Goal: Task Accomplishment & Management: Manage account settings

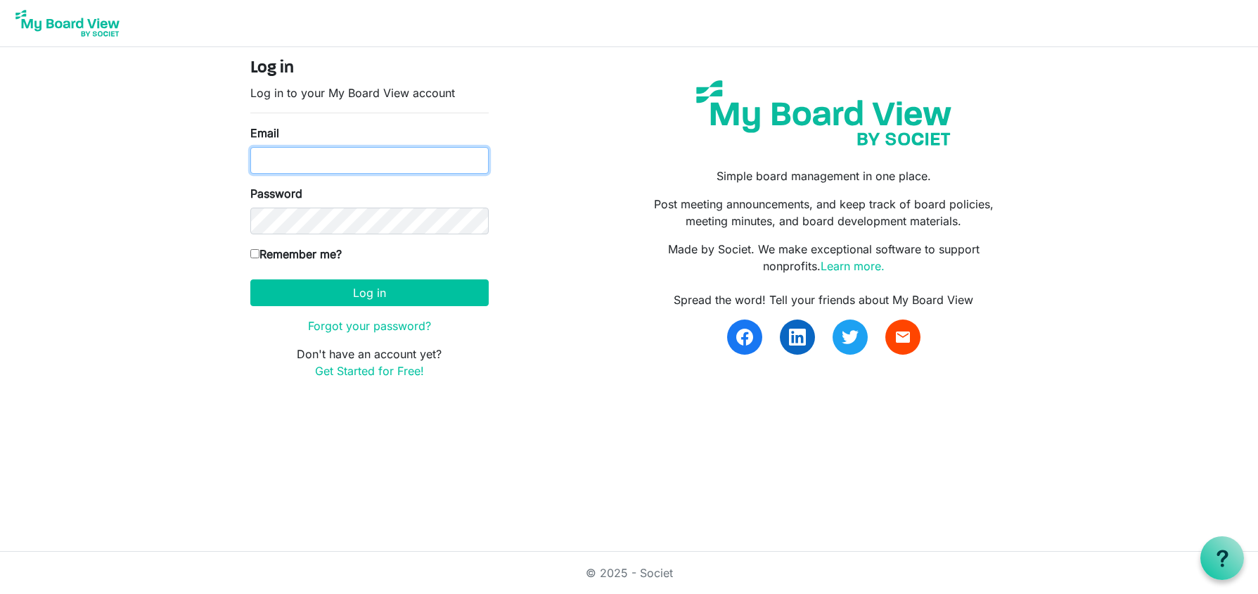
type input "colleensmall13@gmail.com"
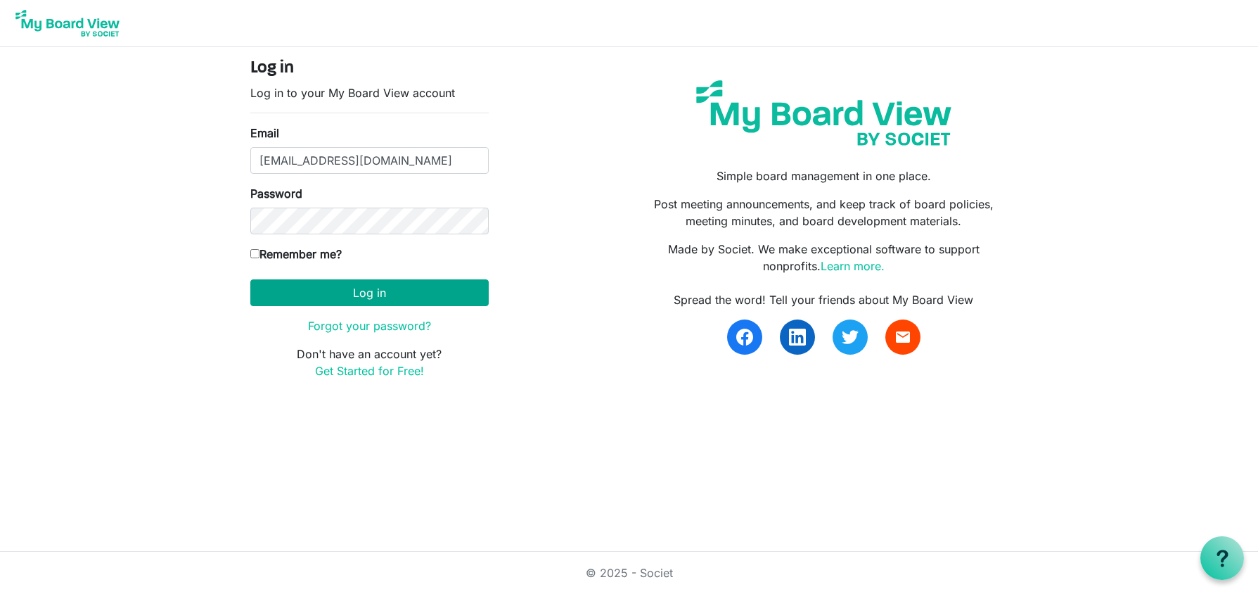
click at [362, 294] on button "Log in" at bounding box center [369, 292] width 238 height 27
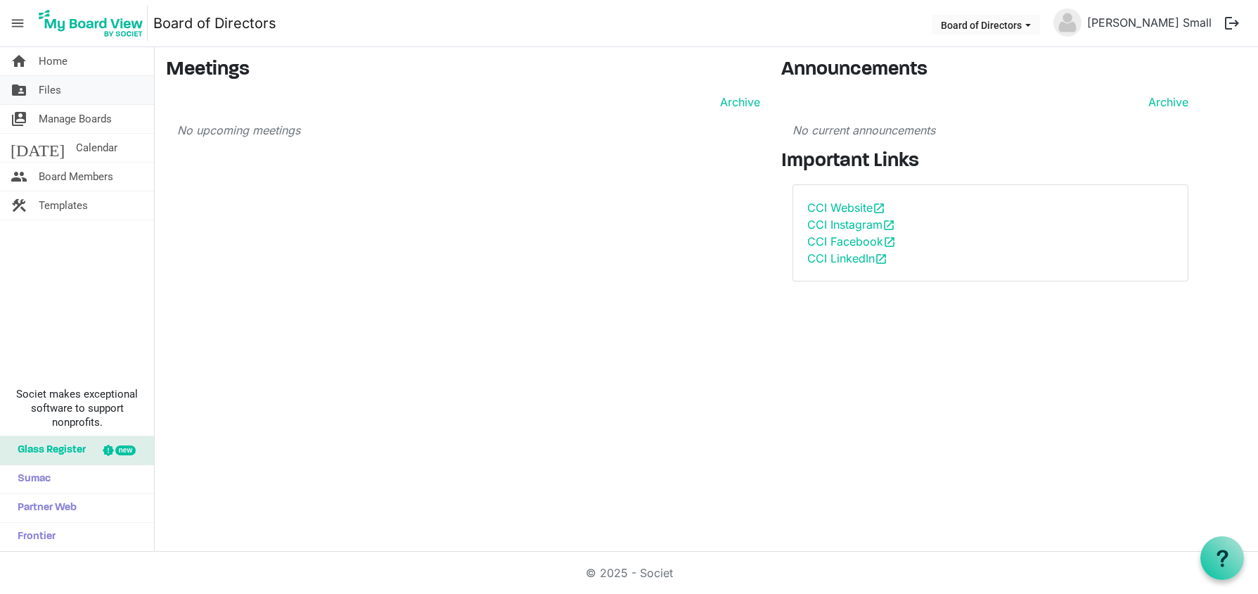
click at [56, 92] on span "Files" at bounding box center [50, 90] width 23 height 28
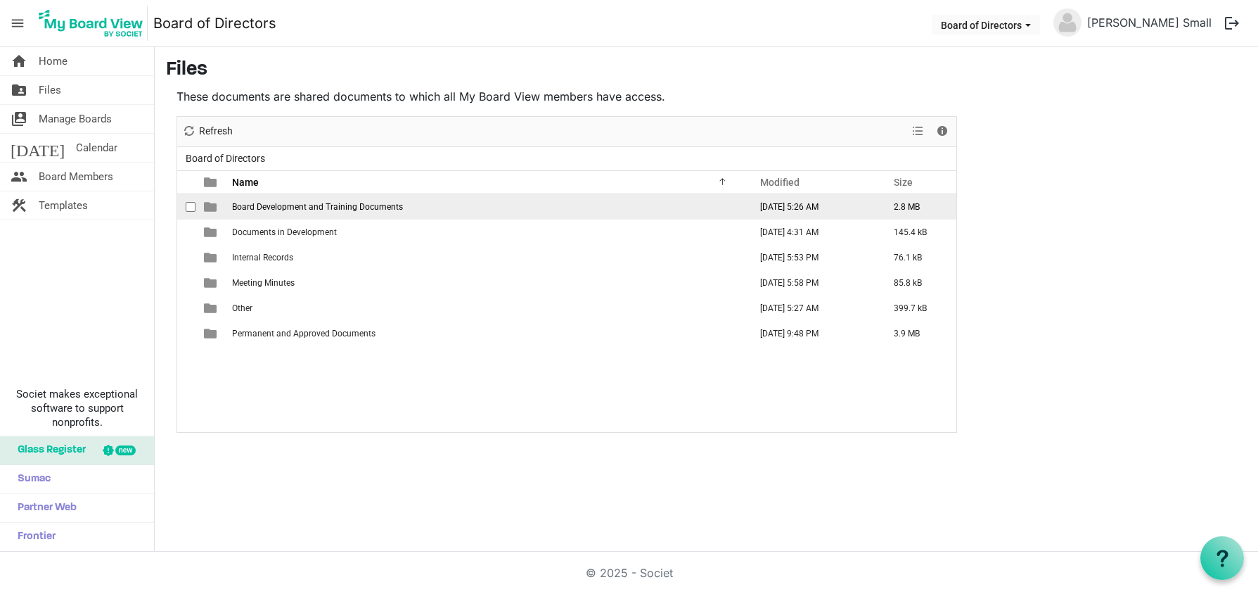
click at [359, 209] on span "Board Development and Training Documents" at bounding box center [317, 207] width 171 height 10
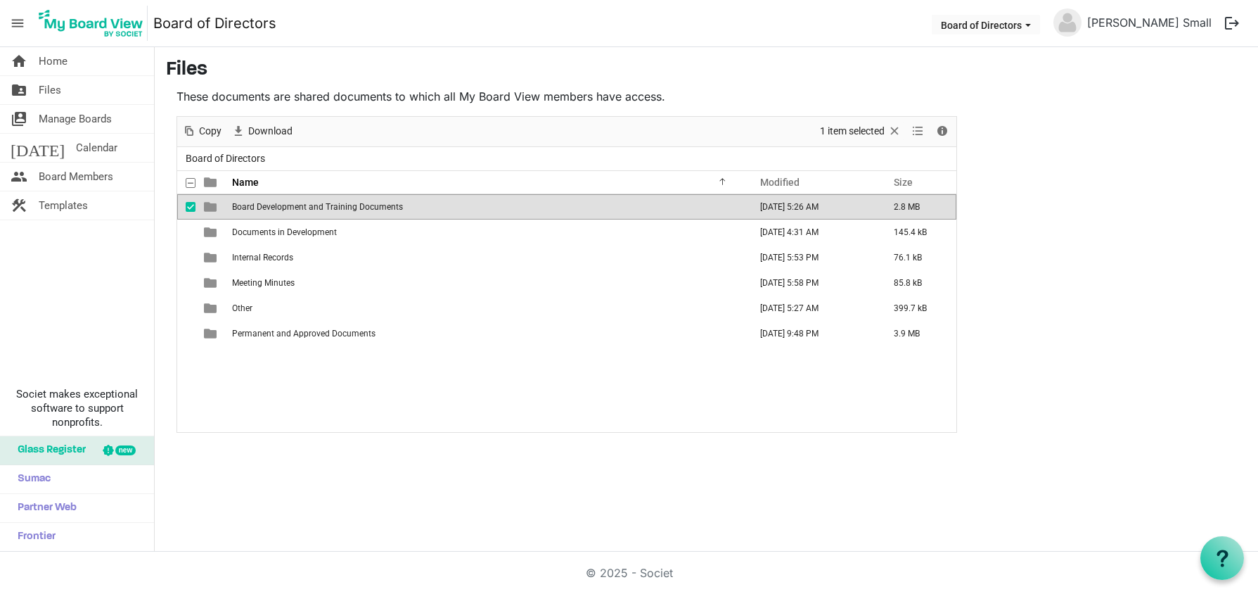
click at [210, 209] on span "is template cell column header type" at bounding box center [210, 206] width 13 height 13
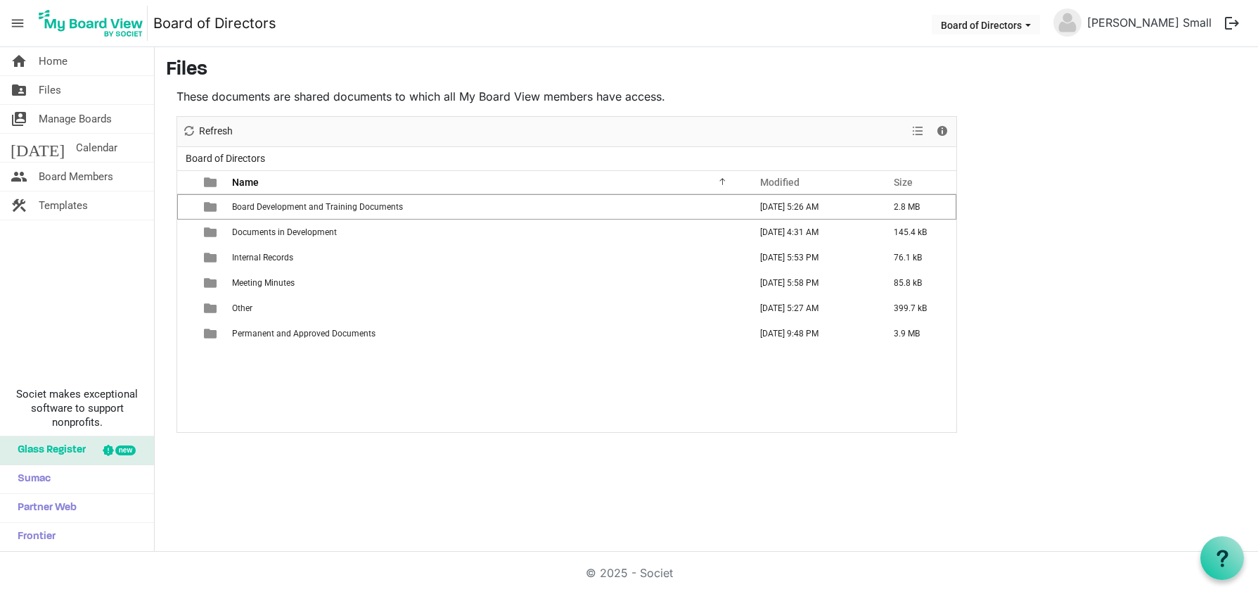
drag, startPoint x: 210, startPoint y: 209, endPoint x: 271, endPoint y: 214, distance: 61.4
click at [210, 209] on span "is template cell column header type" at bounding box center [210, 206] width 13 height 13
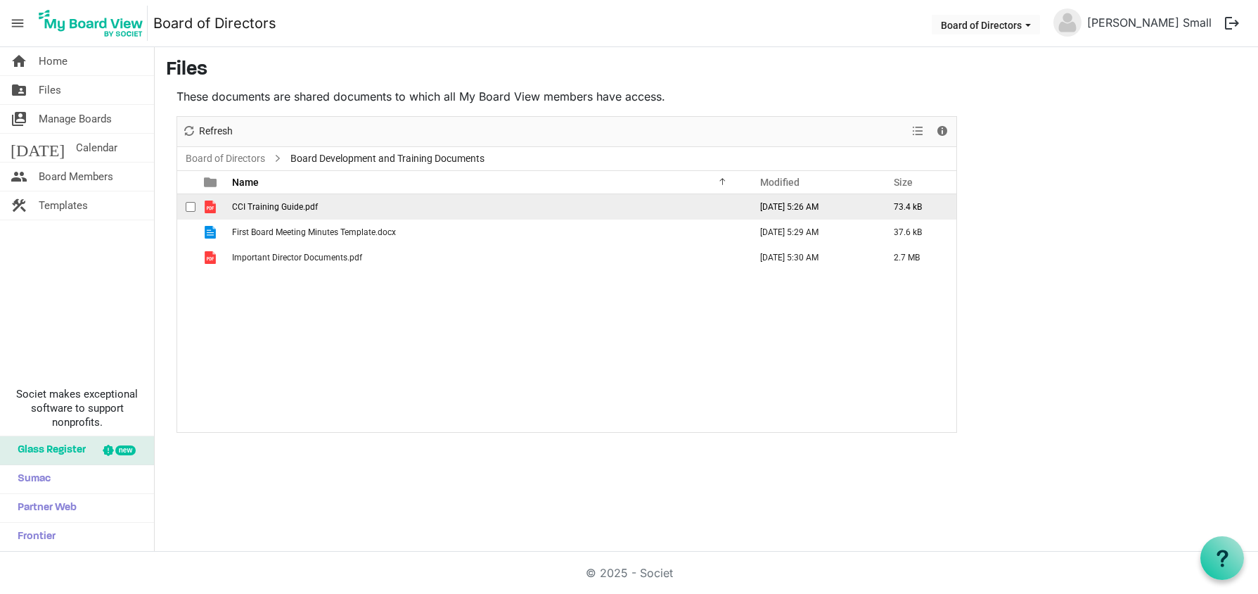
click at [213, 207] on span "is template cell column header type" at bounding box center [210, 206] width 13 height 13
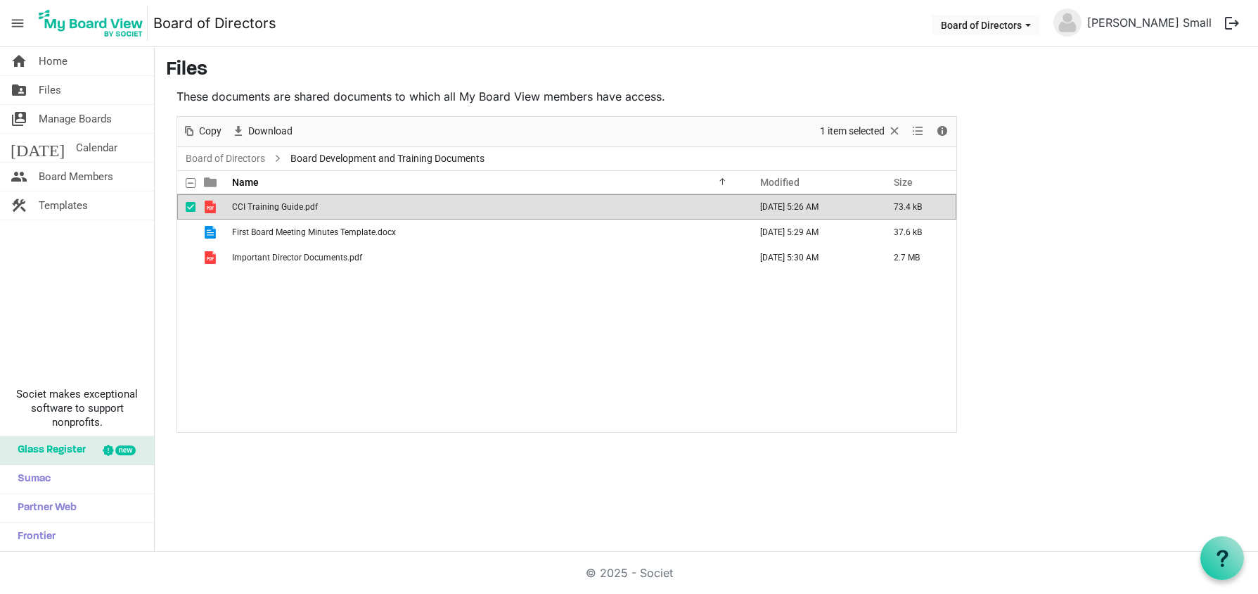
click at [213, 207] on span "is template cell column header type" at bounding box center [210, 206] width 13 height 13
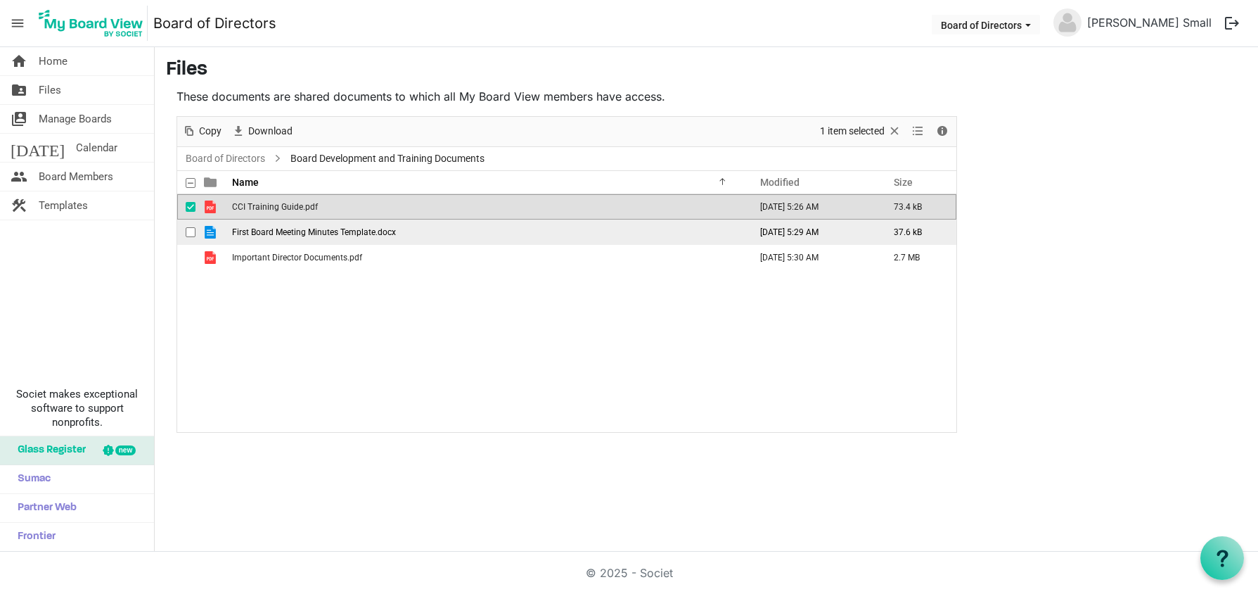
click at [258, 232] on span "First Board Meeting Minutes Template.docx" at bounding box center [314, 232] width 164 height 10
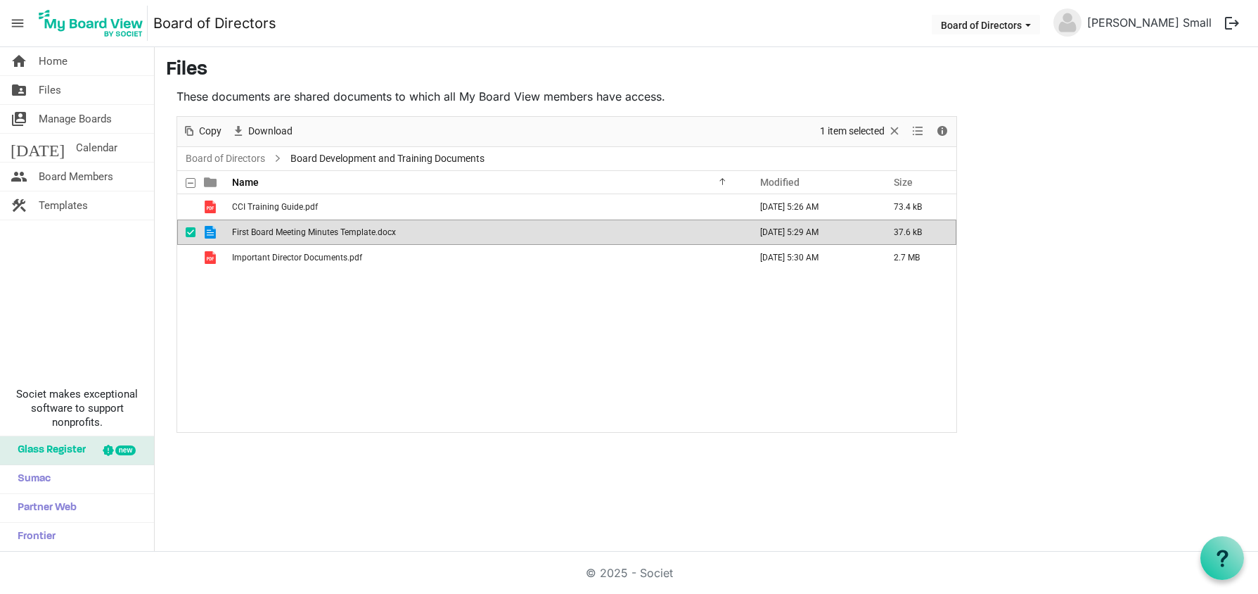
click at [267, 233] on span "First Board Meeting Minutes Template.docx" at bounding box center [314, 232] width 164 height 10
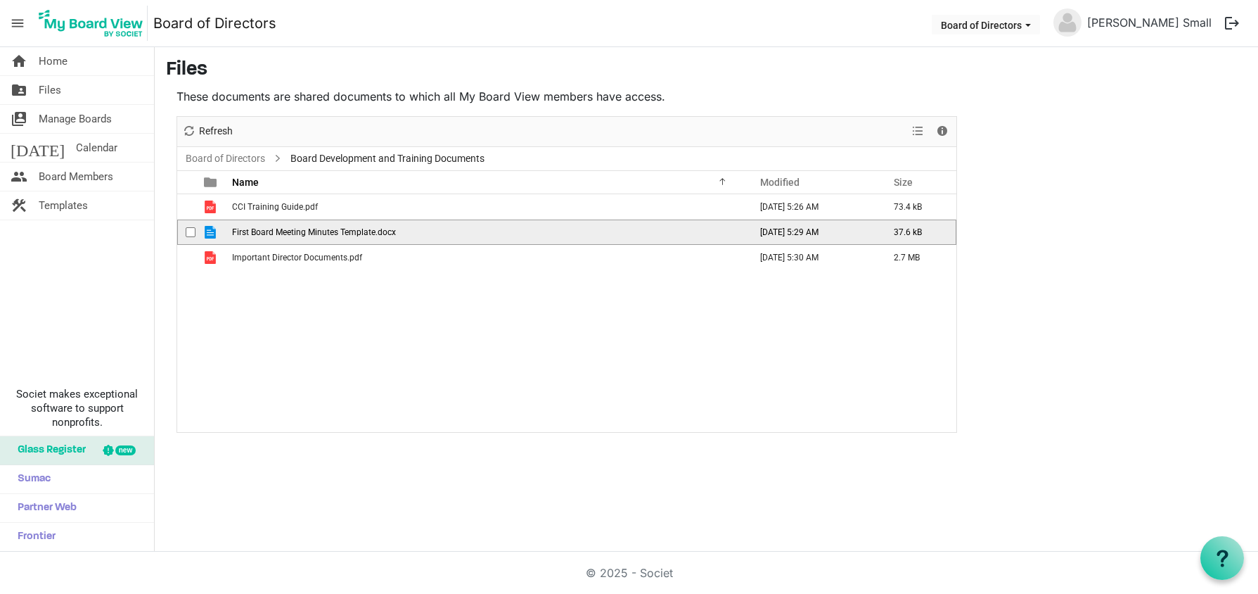
click at [268, 233] on span "First Board Meeting Minutes Template.docx" at bounding box center [314, 232] width 164 height 10
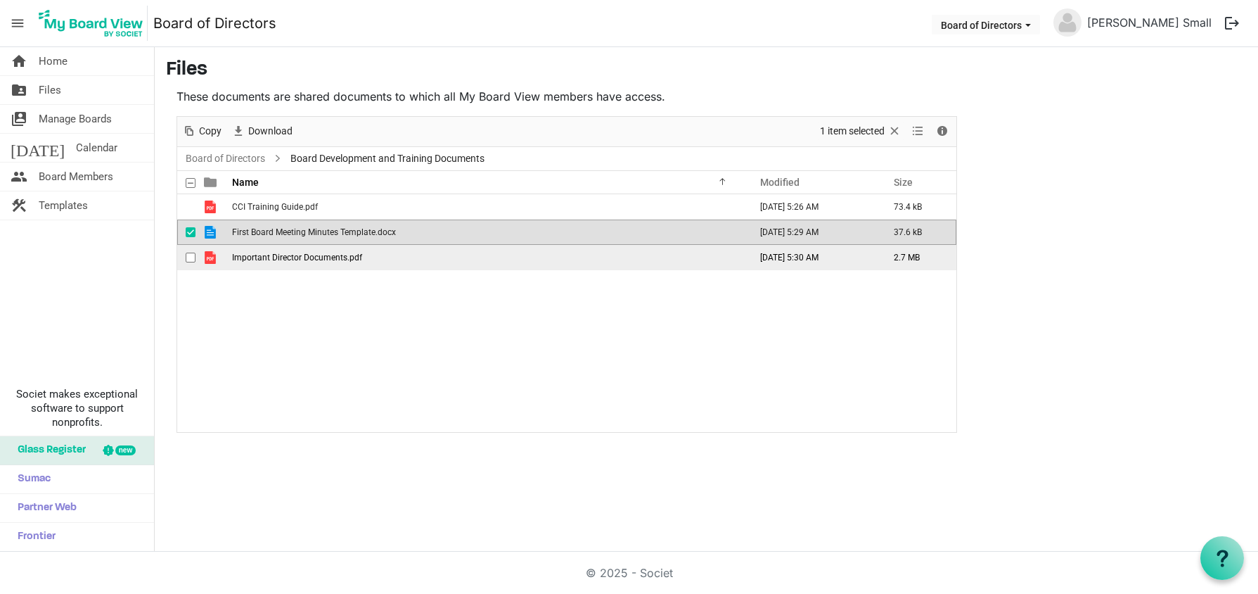
click at [311, 258] on span "Important Director Documents.pdf" at bounding box center [297, 258] width 130 height 10
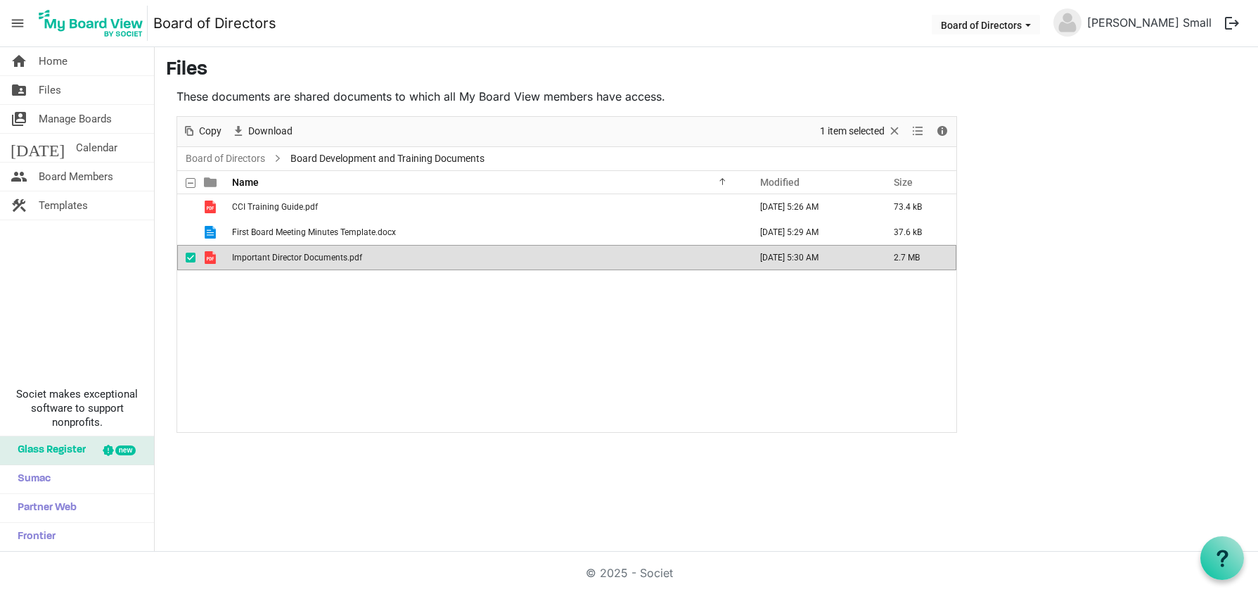
click at [275, 260] on span "Important Director Documents.pdf" at bounding box center [297, 258] width 130 height 10
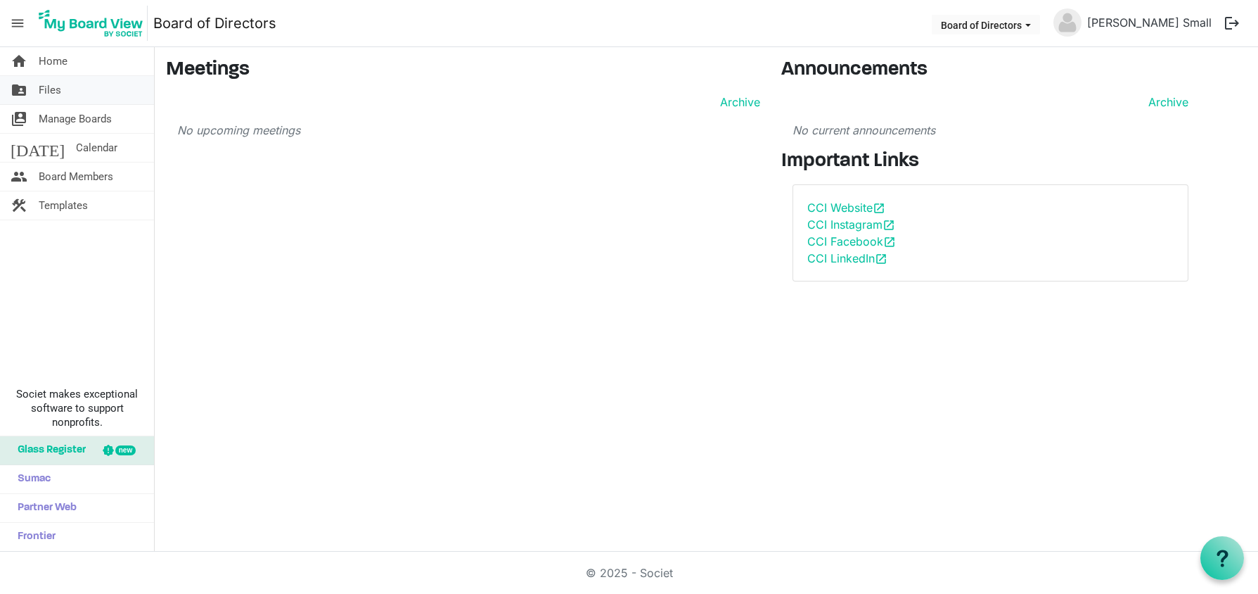
click at [51, 85] on span "Files" at bounding box center [50, 90] width 23 height 28
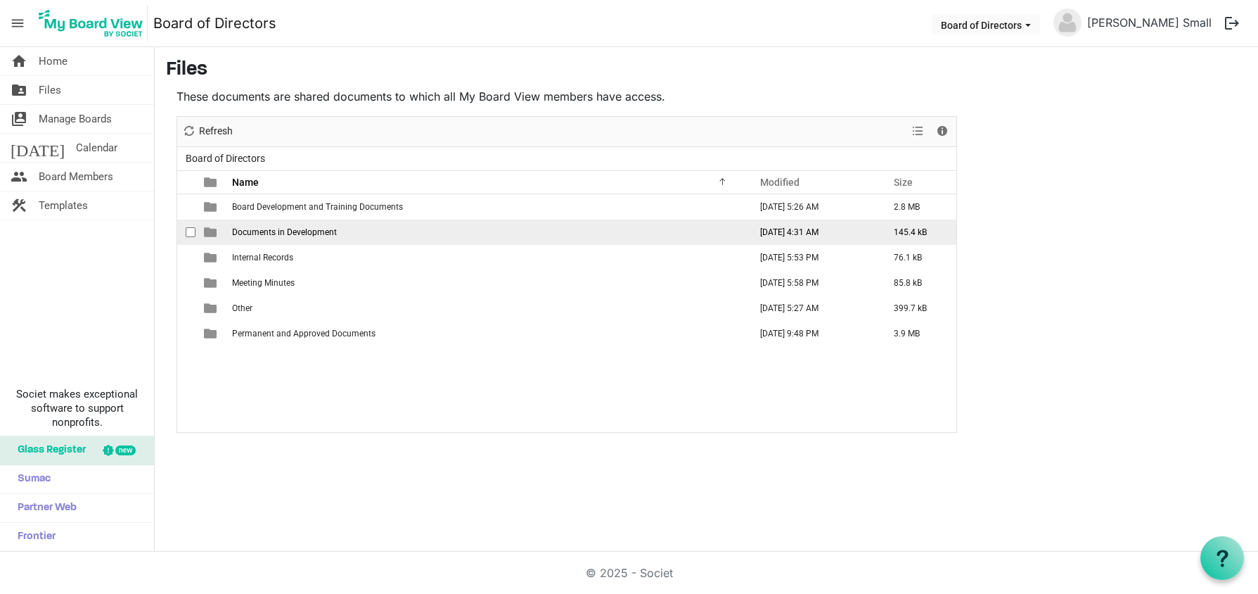
click at [301, 235] on span "Documents in Development" at bounding box center [284, 232] width 105 height 10
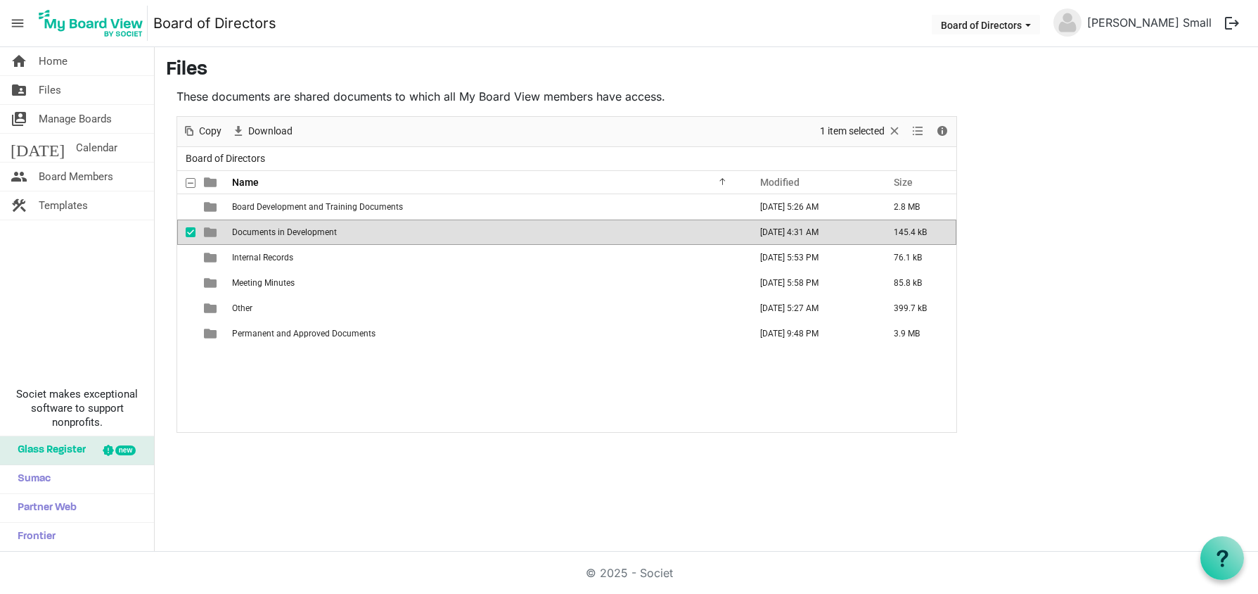
click at [291, 234] on span "Documents in Development" at bounding box center [284, 232] width 105 height 10
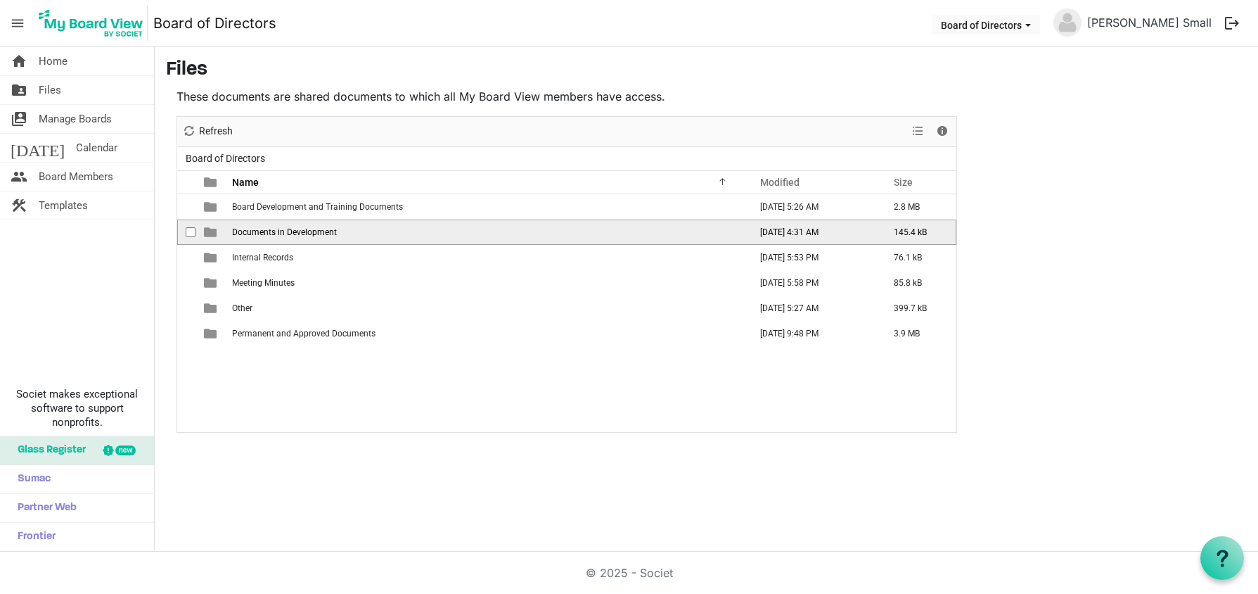
click at [291, 234] on span "Documents in Development" at bounding box center [284, 232] width 105 height 10
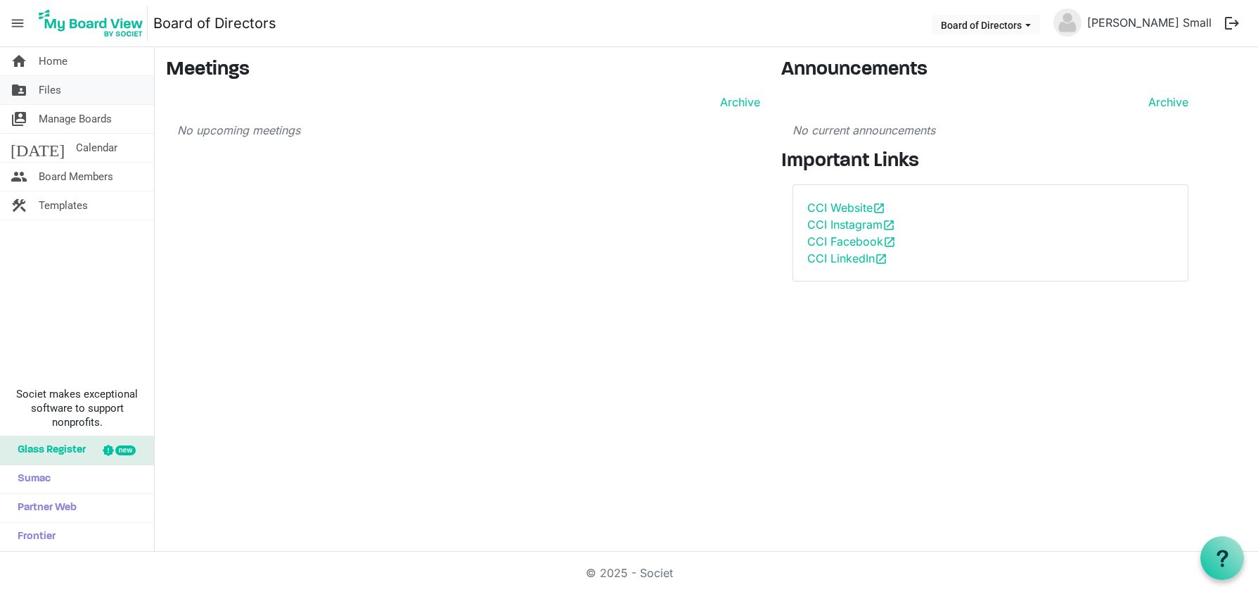
click at [67, 87] on link "folder_shared Files" at bounding box center [77, 90] width 154 height 28
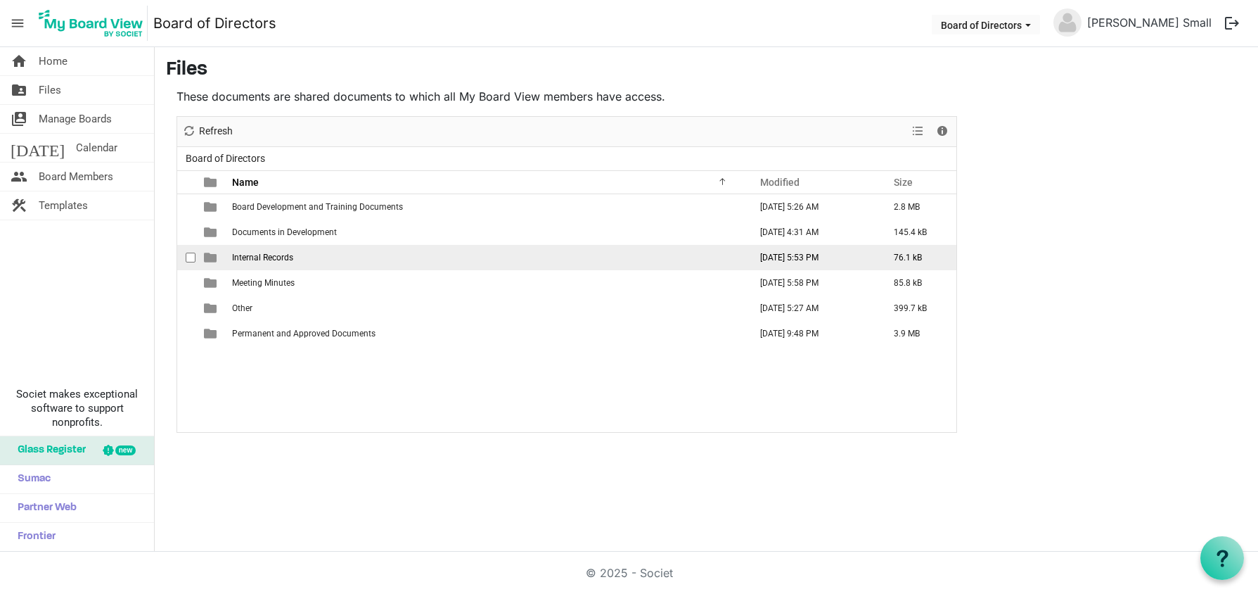
click at [249, 260] on span "Internal Records" at bounding box center [262, 258] width 61 height 10
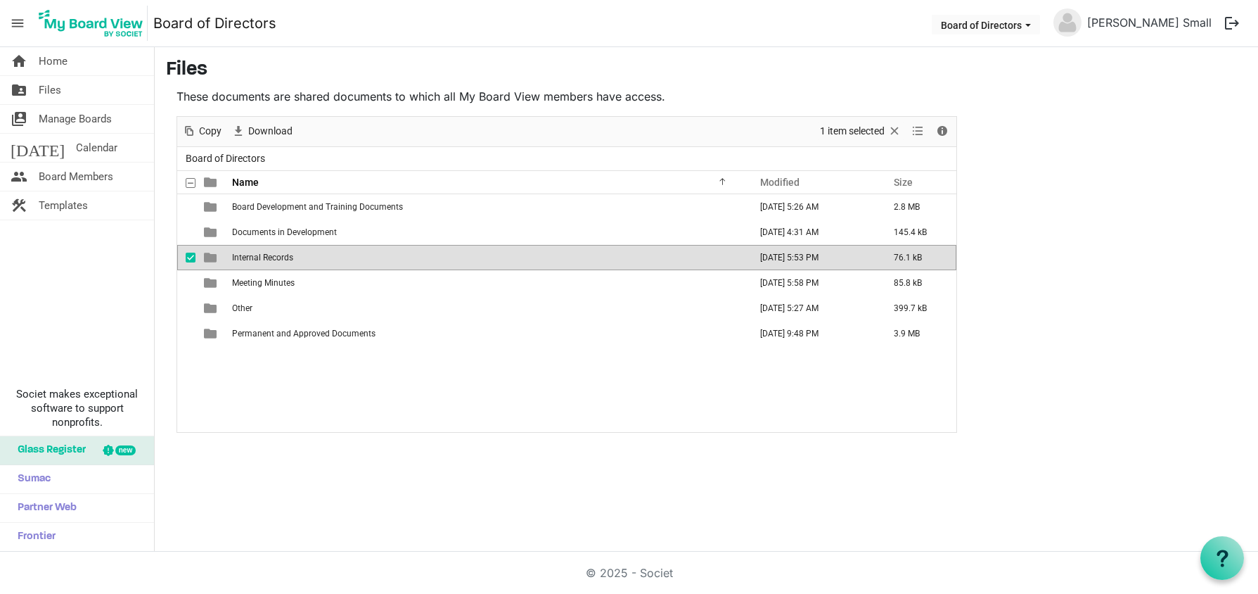
click at [215, 257] on span "is template cell column header type" at bounding box center [210, 257] width 13 height 13
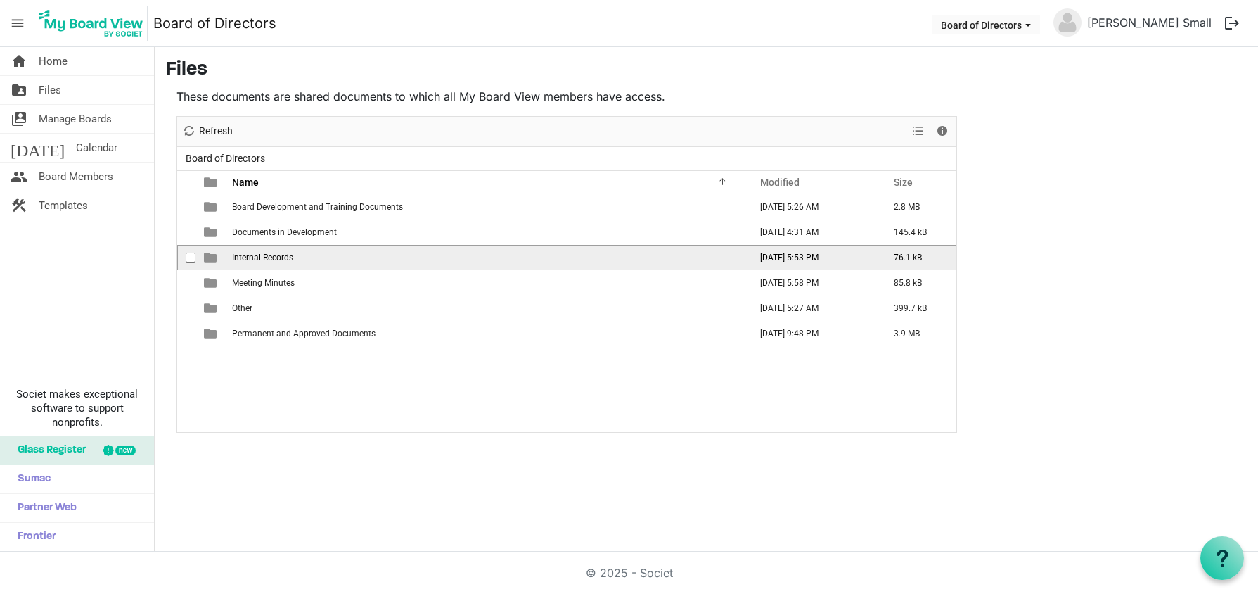
click at [215, 257] on span "is template cell column header type" at bounding box center [210, 257] width 13 height 13
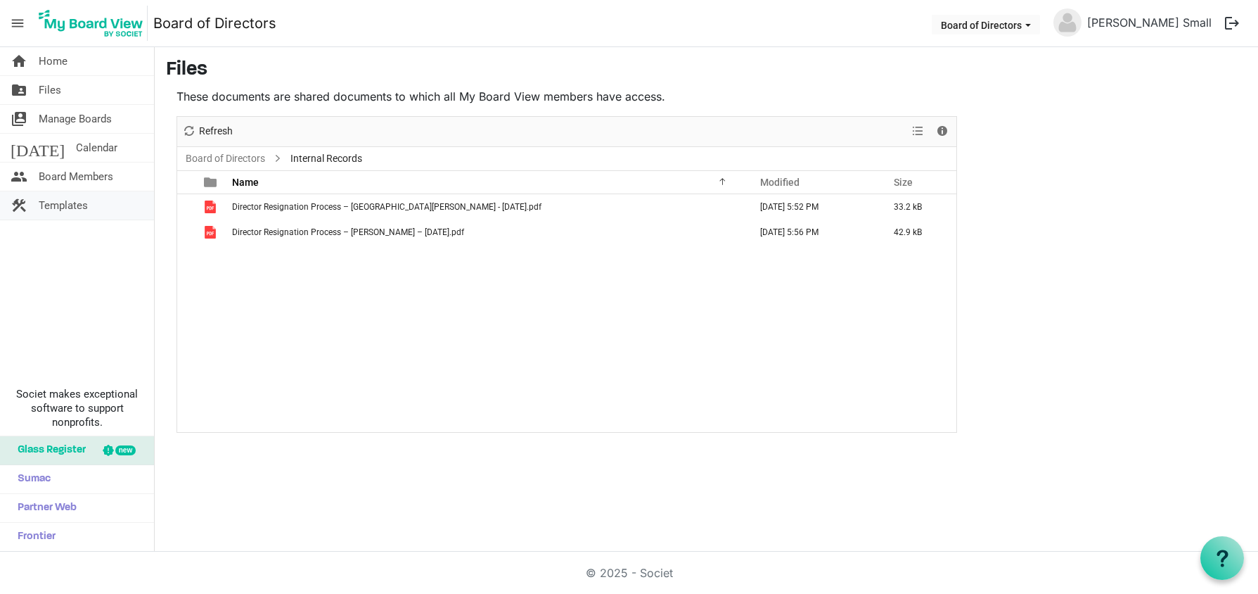
click at [74, 205] on span "Templates" at bounding box center [63, 205] width 49 height 28
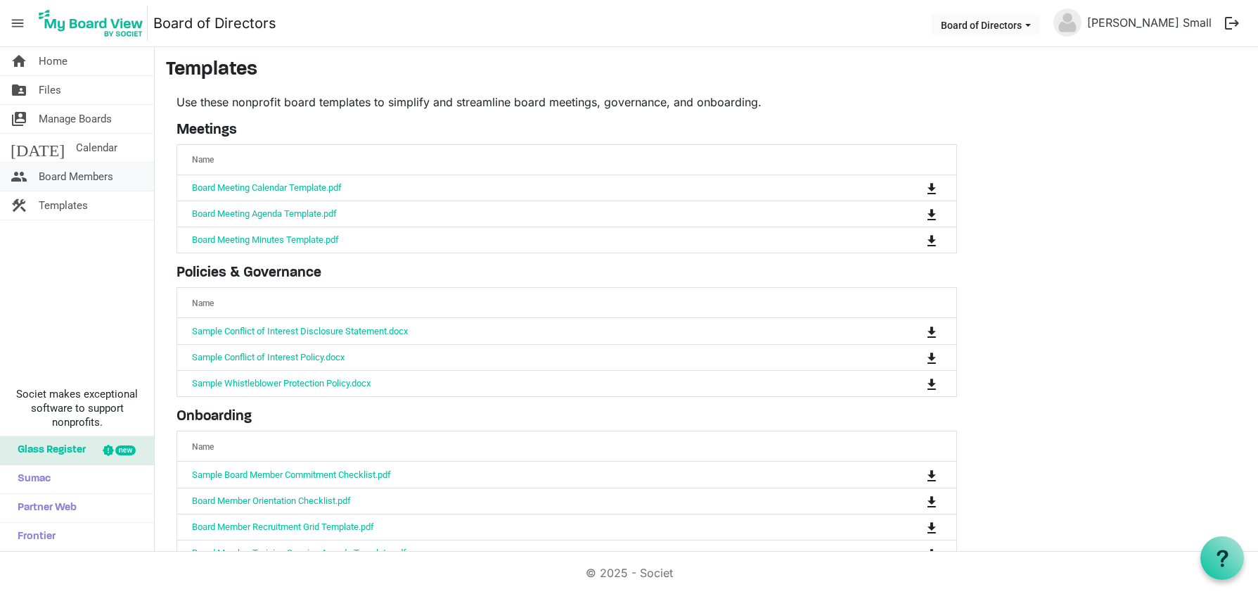
click at [91, 176] on span "Board Members" at bounding box center [76, 176] width 75 height 28
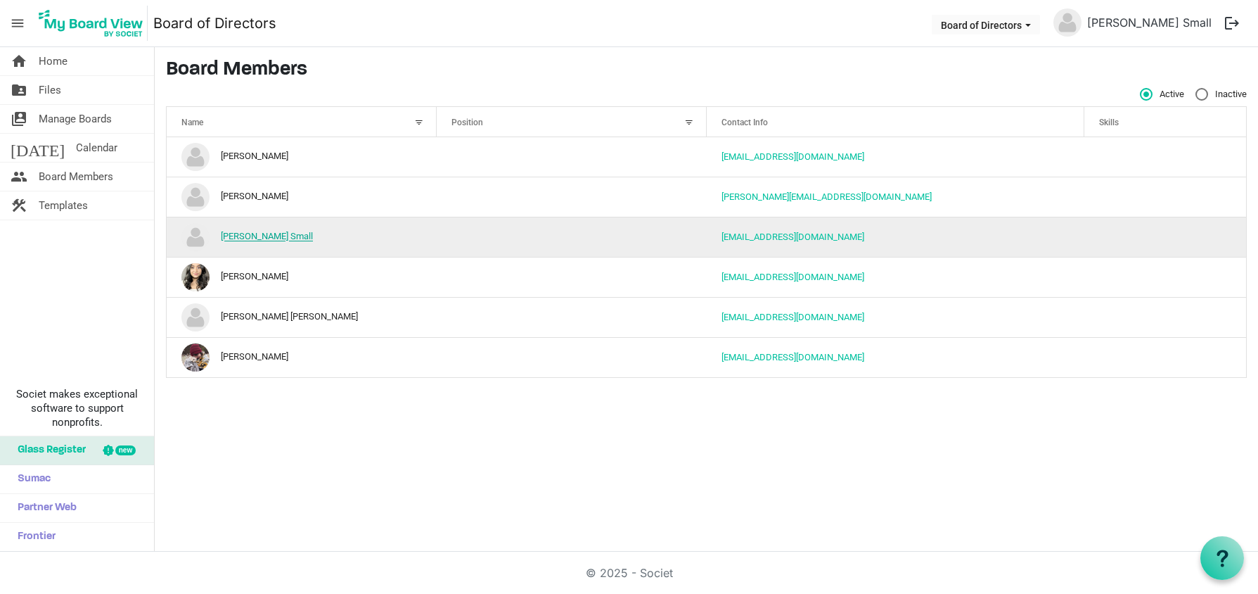
click at [240, 236] on link "[PERSON_NAME] Small" at bounding box center [267, 236] width 92 height 11
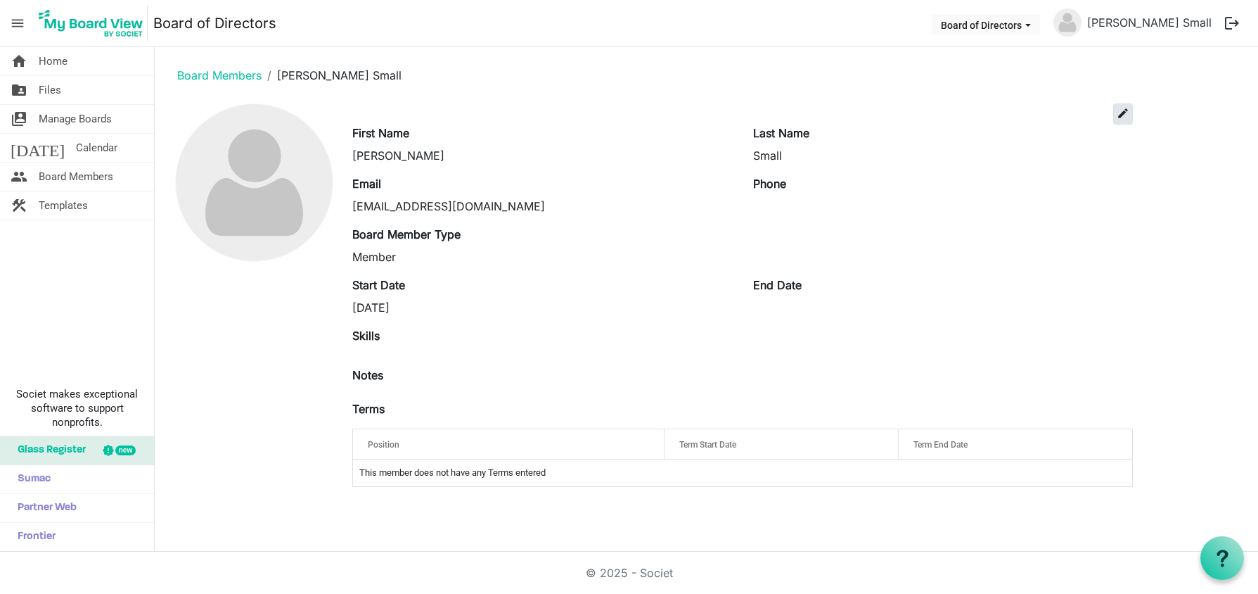
click at [1122, 113] on span "edit" at bounding box center [1123, 113] width 13 height 13
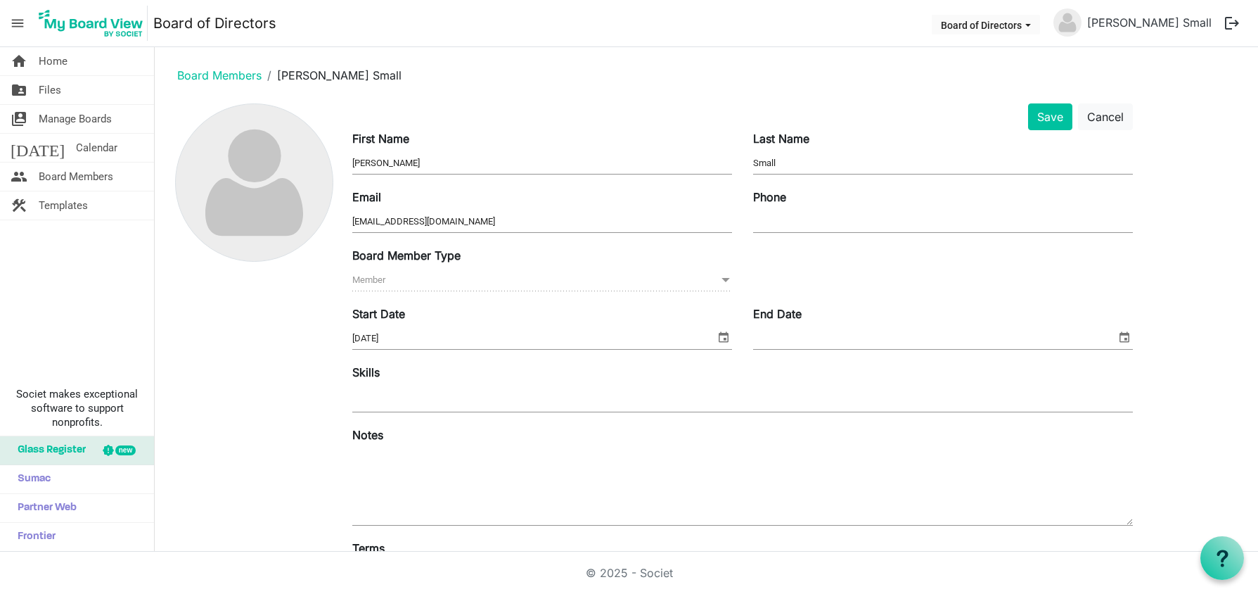
click at [262, 153] on img at bounding box center [254, 182] width 157 height 157
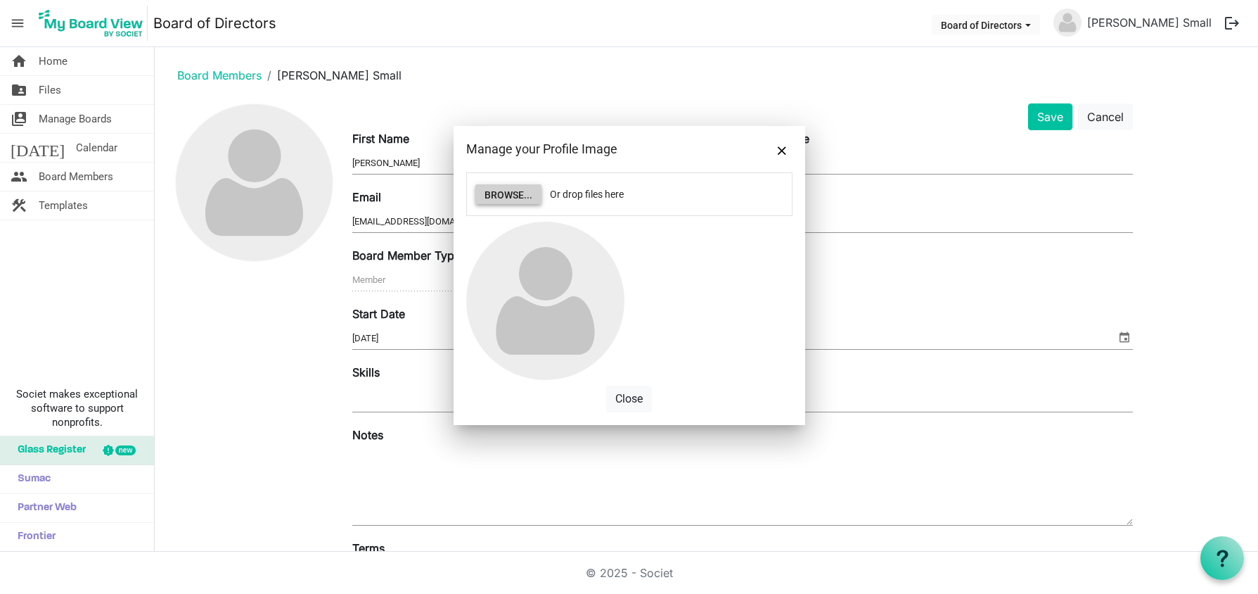
click at [504, 193] on button "Browse..." at bounding box center [509, 194] width 66 height 20
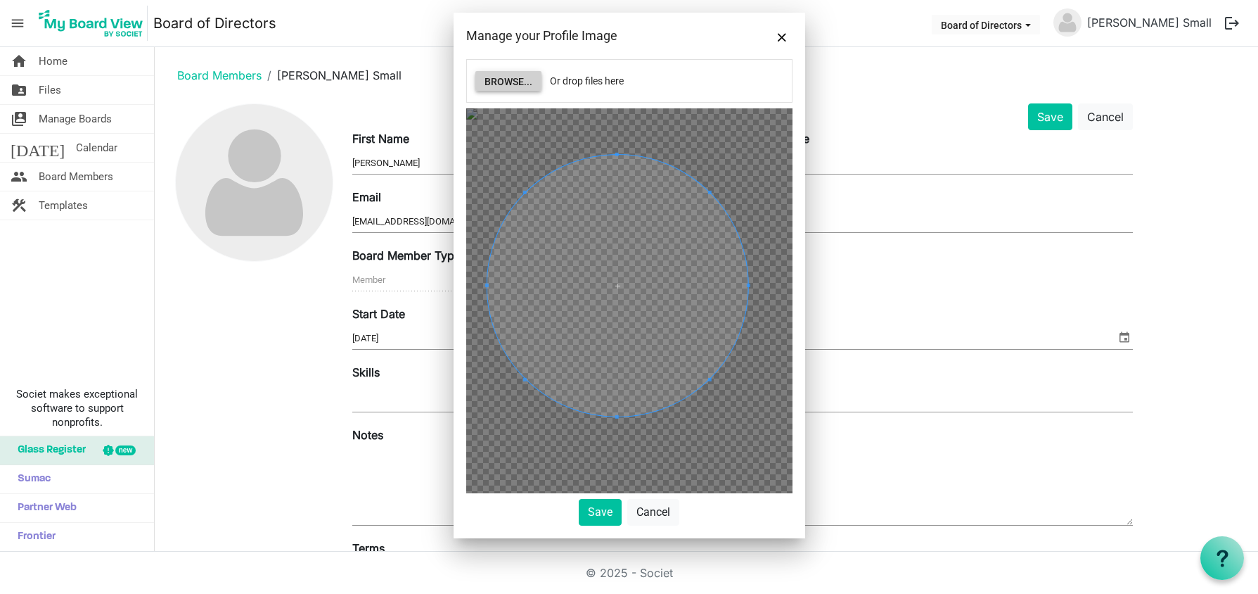
click at [630, 361] on span at bounding box center [617, 285] width 261 height 261
click at [631, 368] on span at bounding box center [617, 297] width 261 height 261
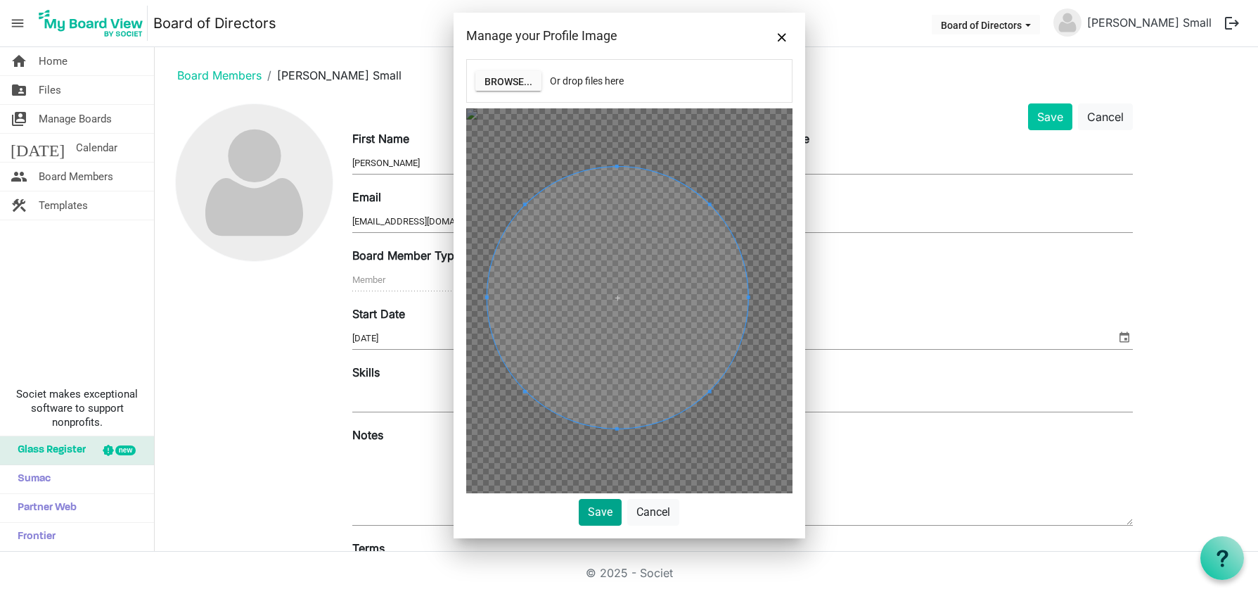
click at [592, 511] on button "Save" at bounding box center [600, 512] width 43 height 27
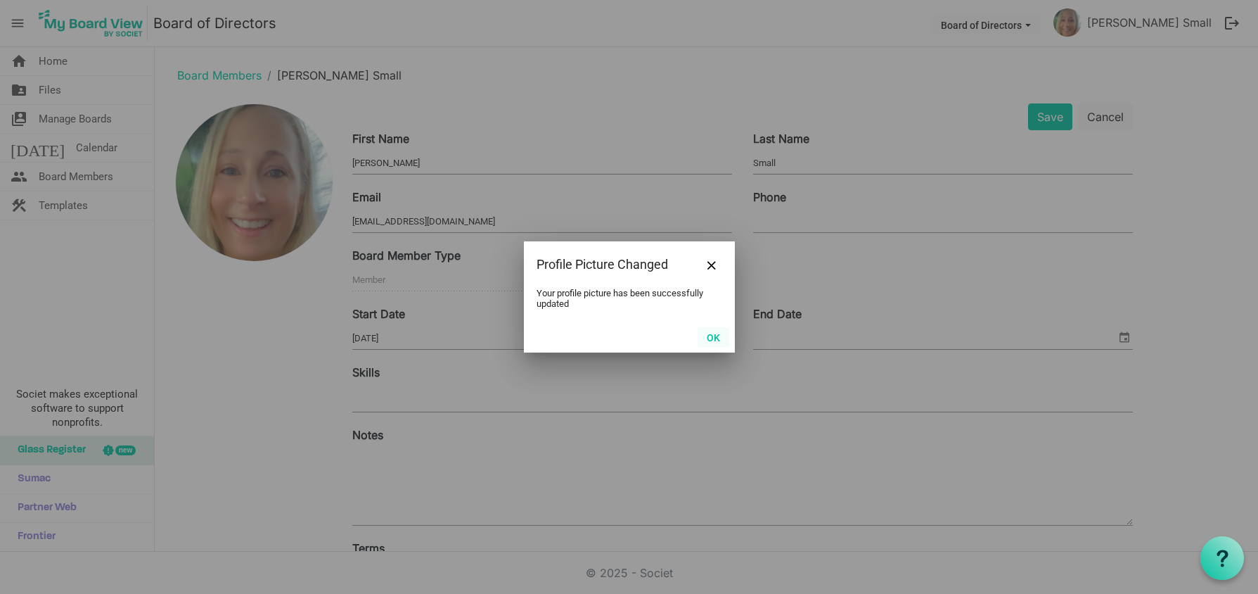
click at [713, 332] on button "OK" at bounding box center [714, 337] width 32 height 20
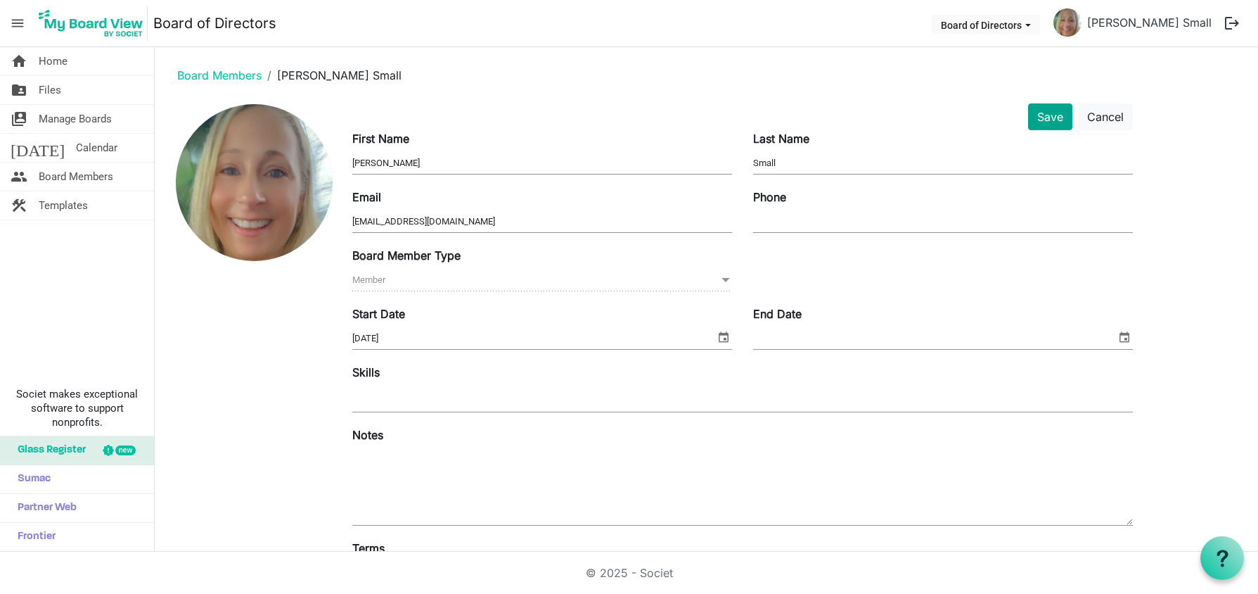
click at [1047, 119] on button "Save" at bounding box center [1050, 116] width 44 height 27
click at [54, 91] on span "Files" at bounding box center [50, 90] width 23 height 28
click at [49, 85] on span "Files" at bounding box center [50, 90] width 23 height 28
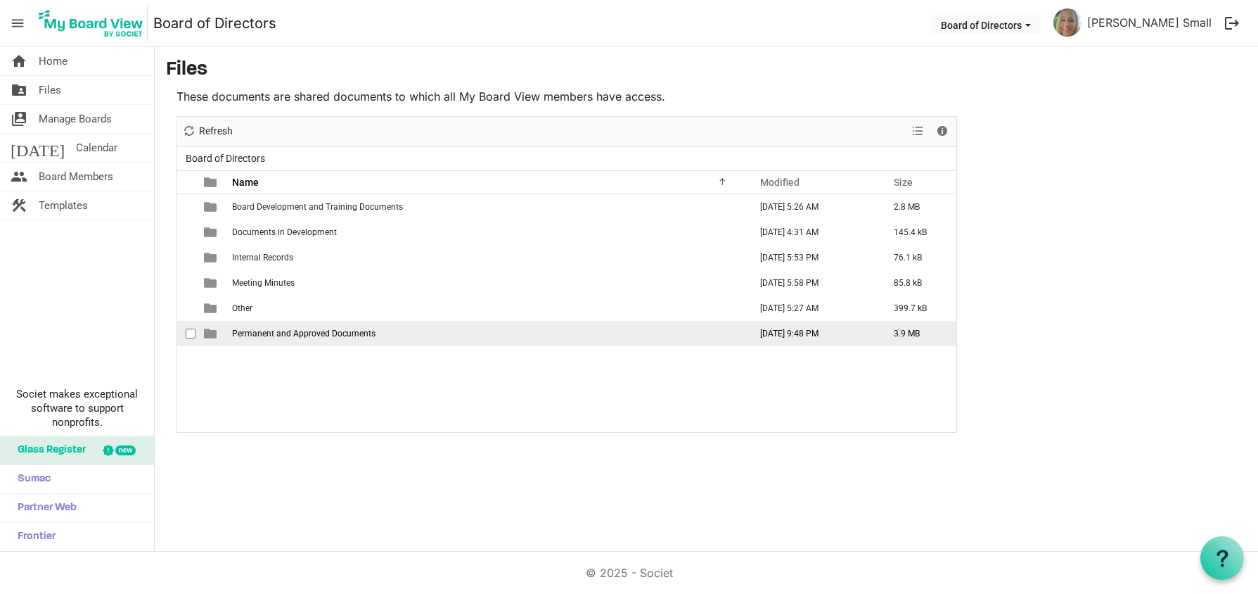
click at [249, 337] on span "Permanent and Approved Documents" at bounding box center [303, 334] width 143 height 10
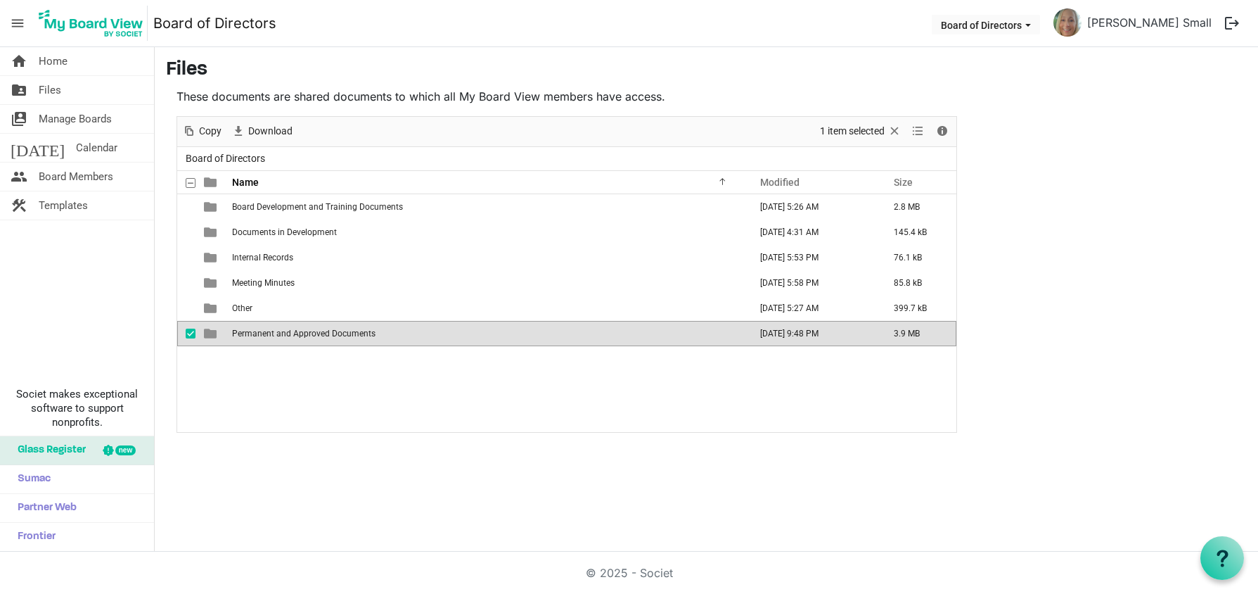
click at [213, 335] on span "is template cell column header type" at bounding box center [210, 333] width 13 height 13
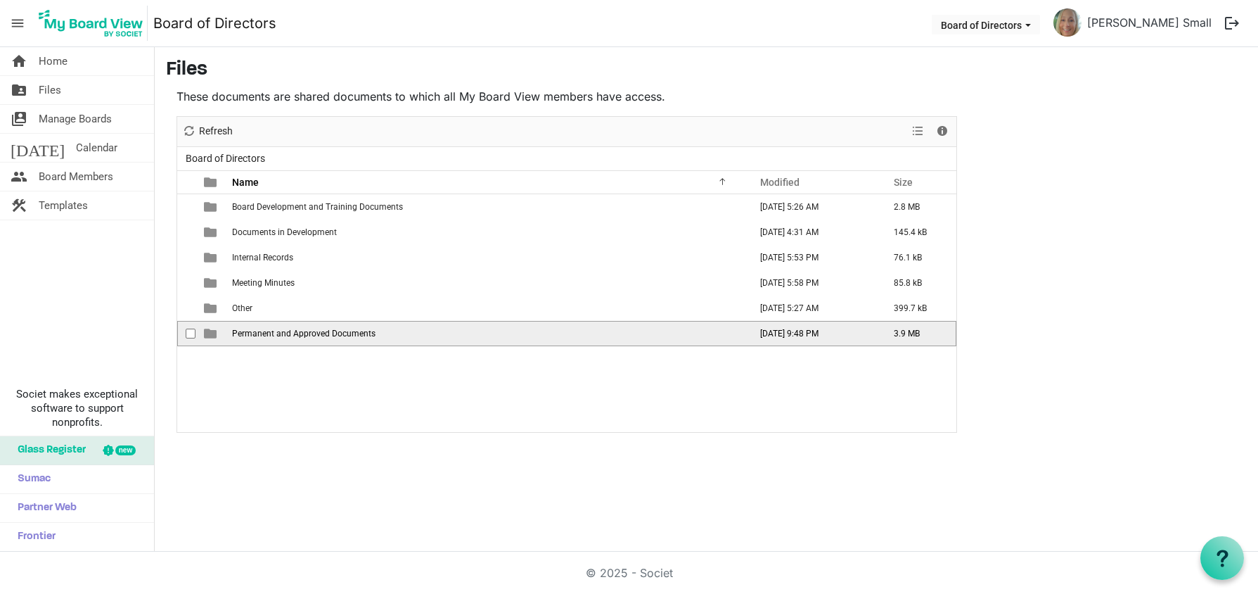
click at [213, 335] on span "is template cell column header type" at bounding box center [210, 333] width 13 height 13
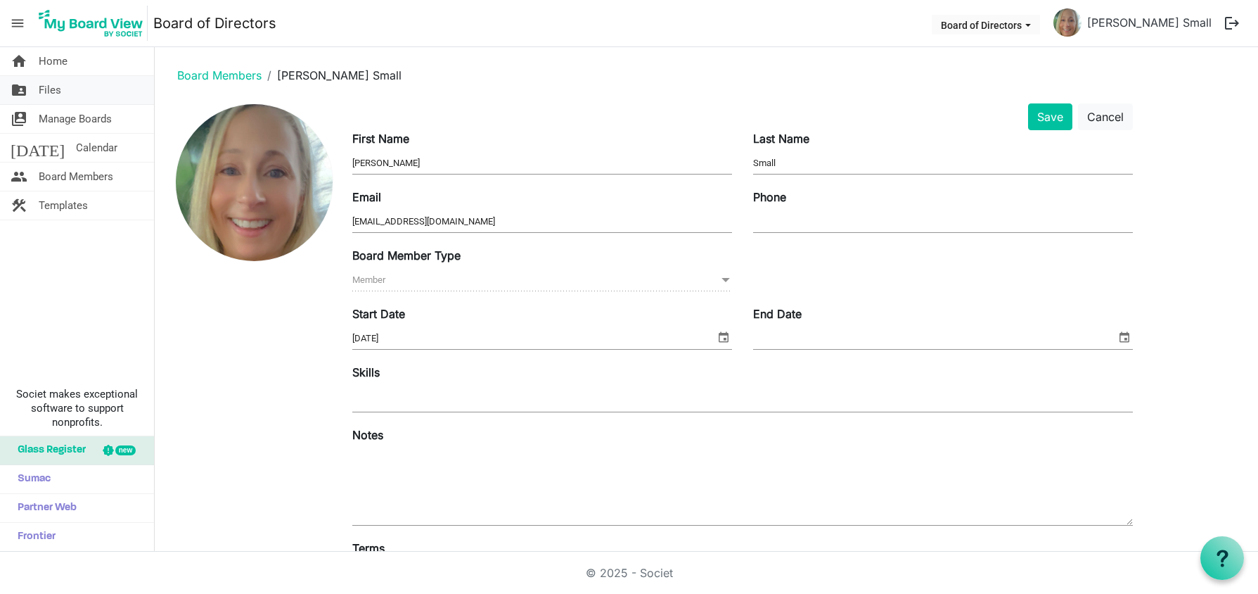
click at [56, 92] on span "Files" at bounding box center [50, 90] width 23 height 28
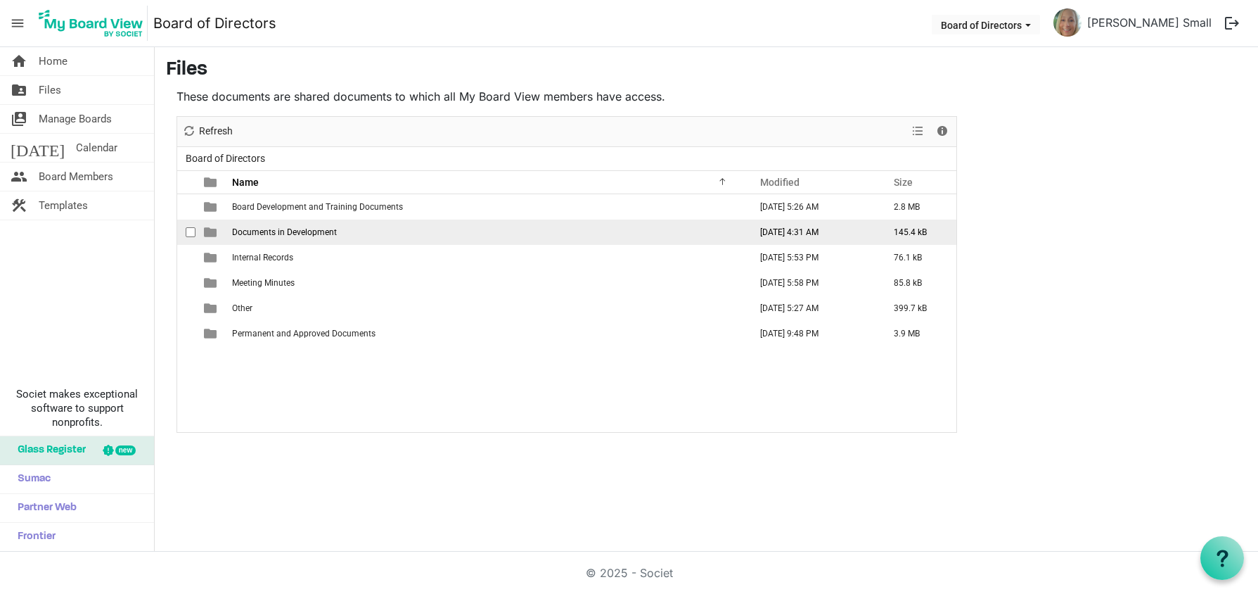
click at [209, 231] on span "is template cell column header type" at bounding box center [210, 232] width 13 height 13
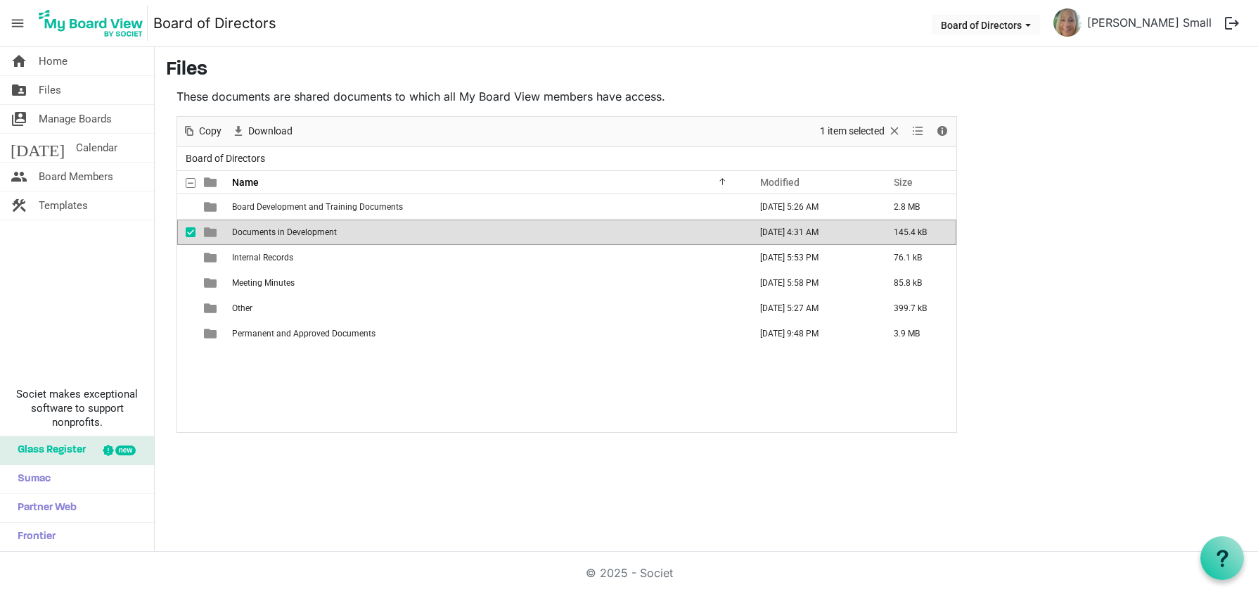
click at [209, 231] on span "is template cell column header type" at bounding box center [210, 232] width 13 height 13
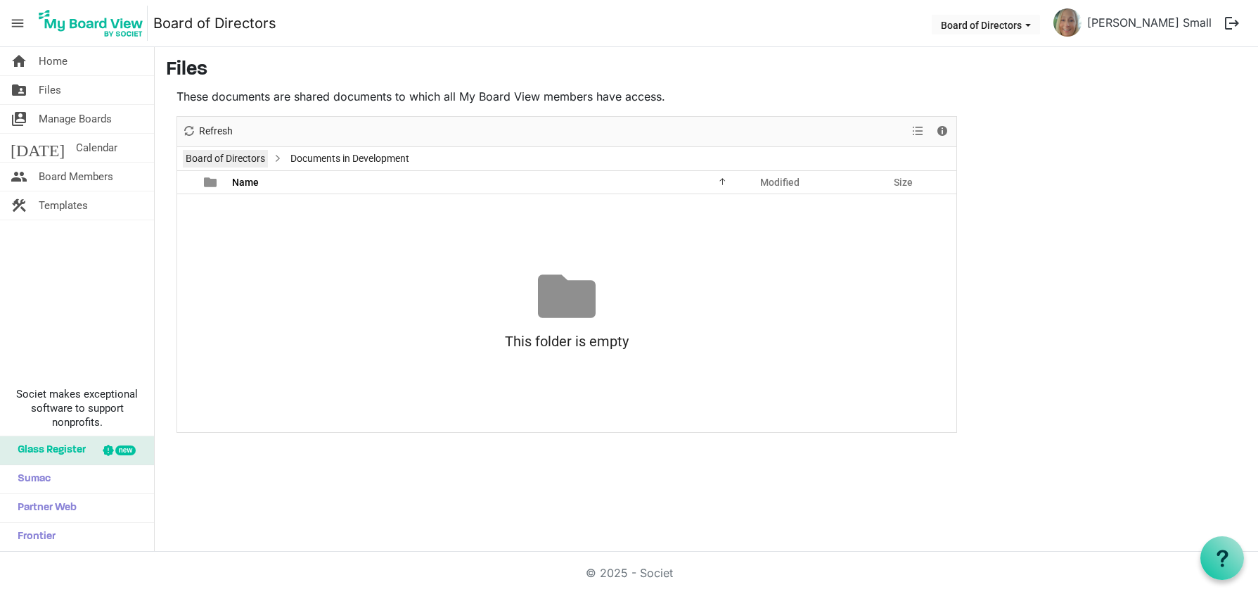
click at [247, 157] on link "Board of Directors" at bounding box center [225, 159] width 85 height 18
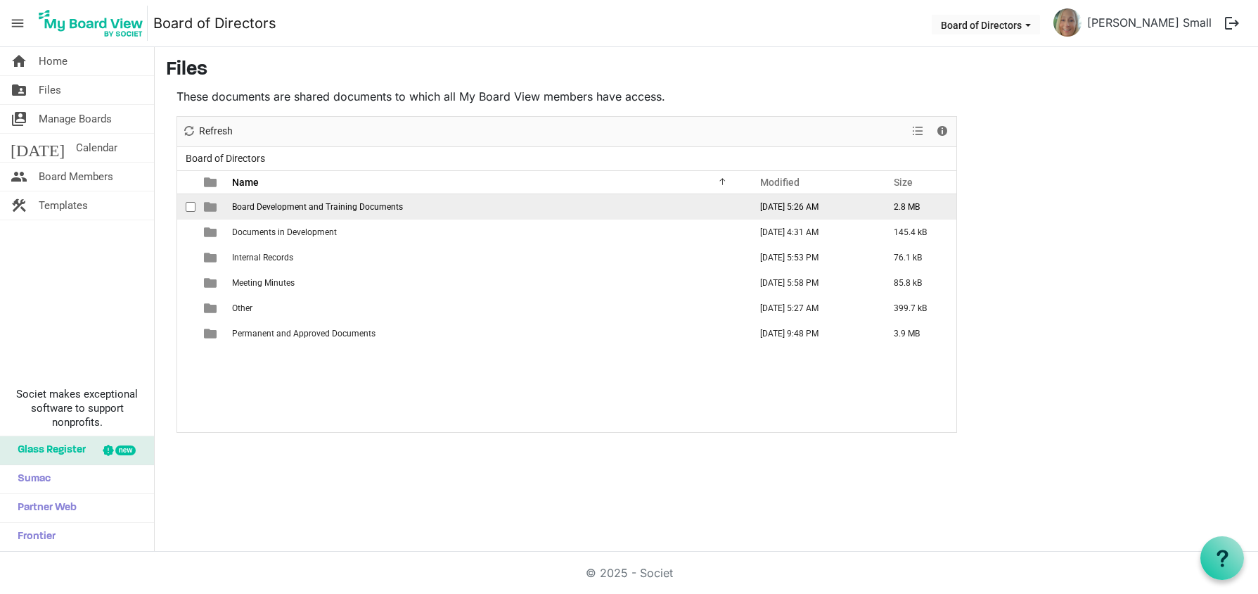
click at [210, 206] on span "is template cell column header type" at bounding box center [210, 206] width 13 height 13
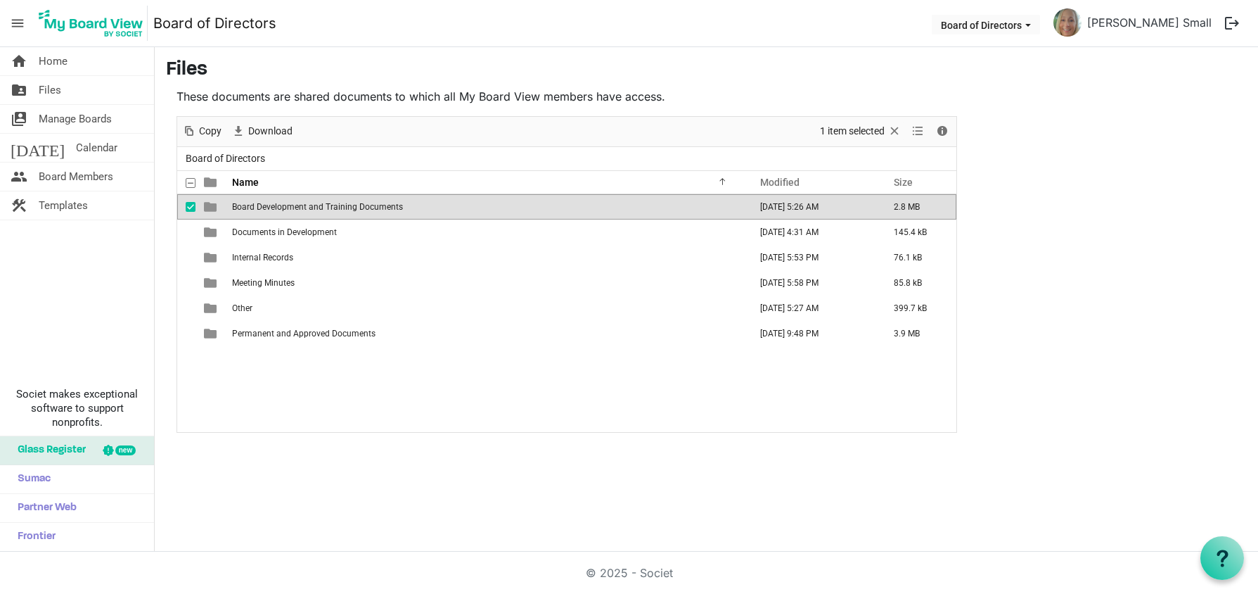
click at [210, 206] on span "is template cell column header type" at bounding box center [210, 206] width 13 height 13
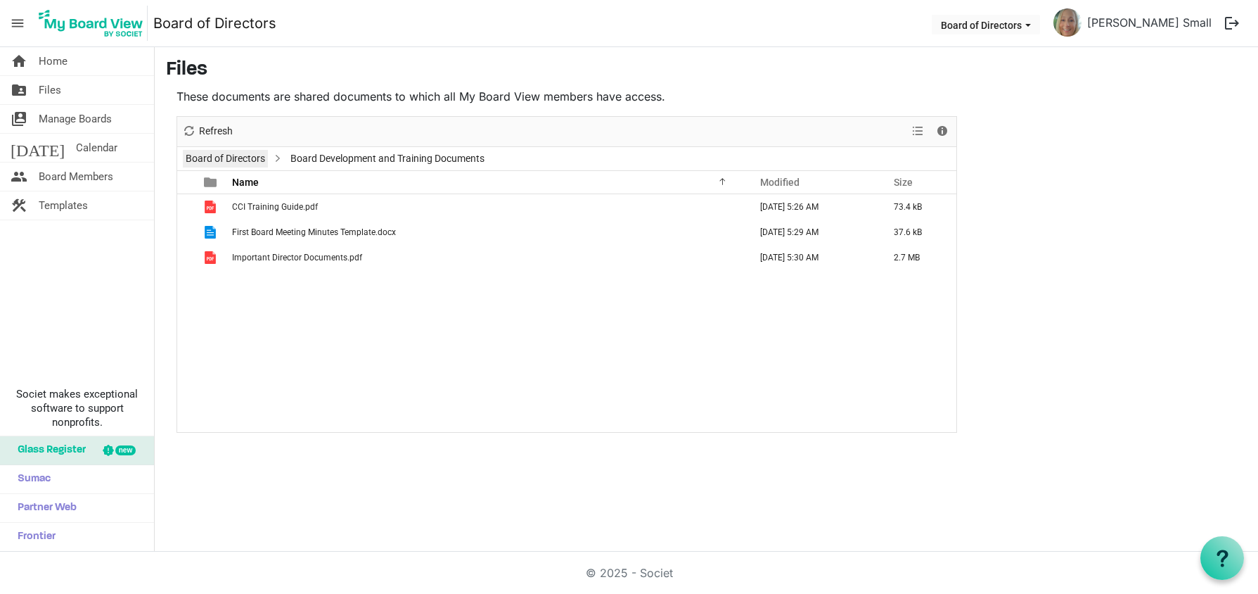
click at [243, 160] on link "Board of Directors" at bounding box center [225, 159] width 85 height 18
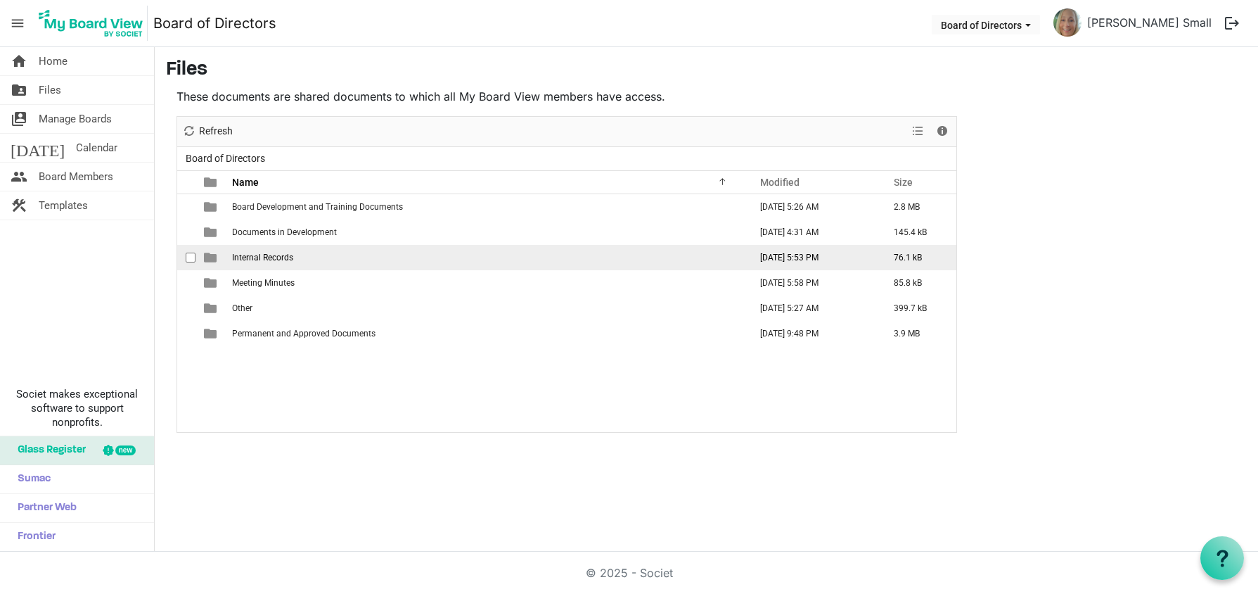
click at [212, 257] on span "is template cell column header type" at bounding box center [210, 257] width 13 height 13
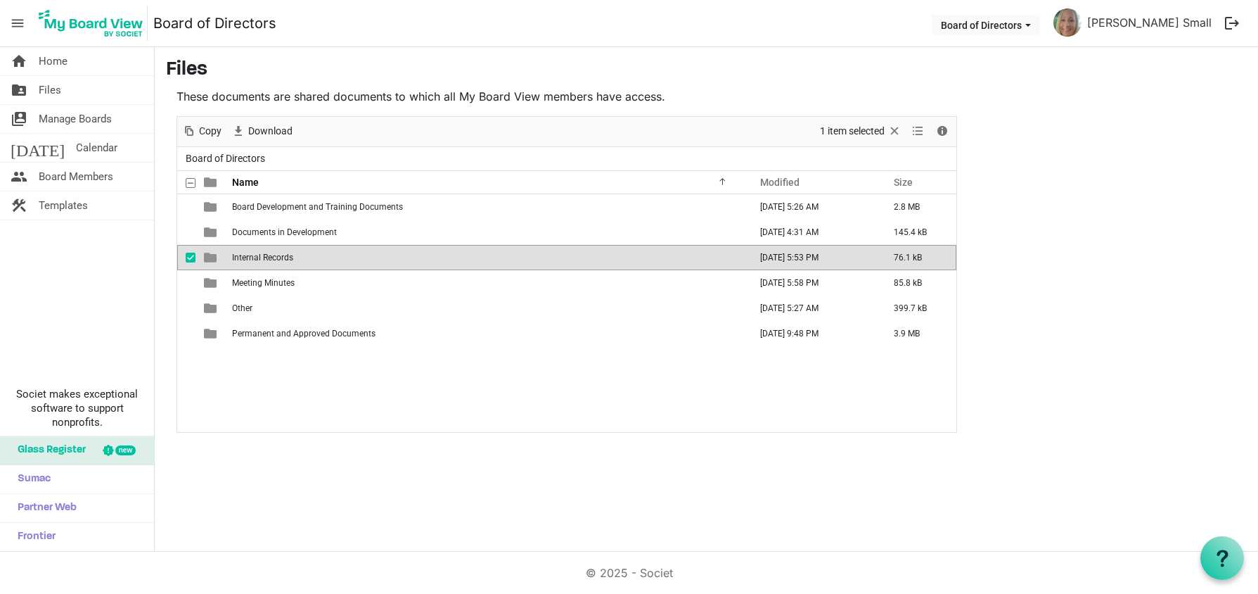
click at [212, 257] on span "is template cell column header type" at bounding box center [210, 257] width 13 height 13
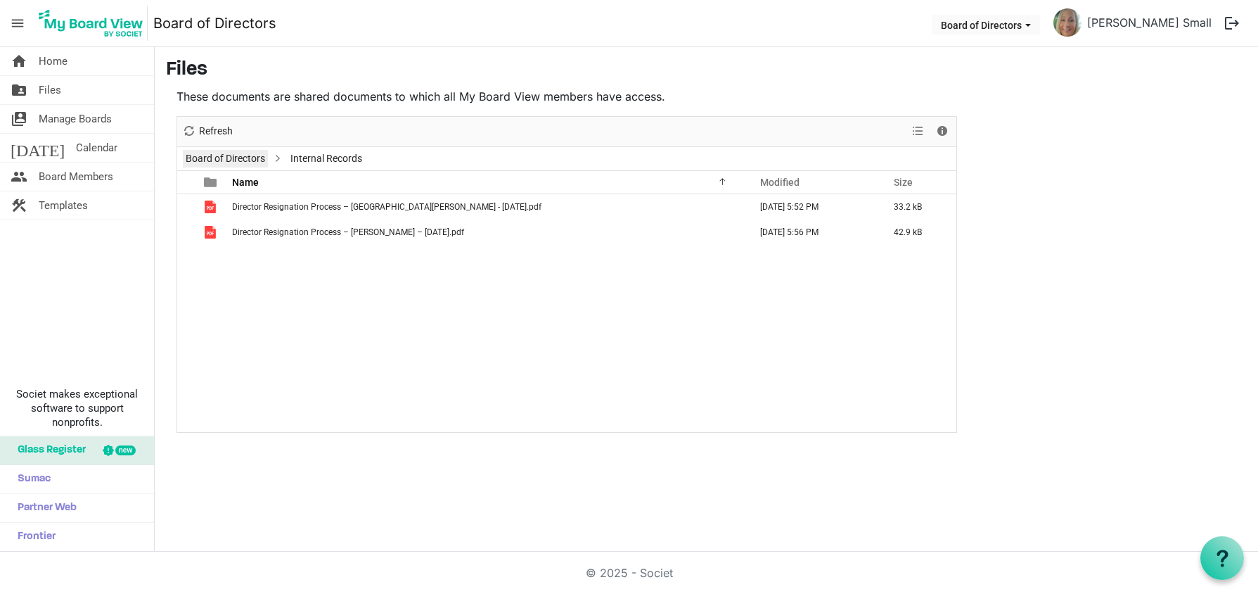
click at [226, 153] on link "Board of Directors" at bounding box center [225, 159] width 85 height 18
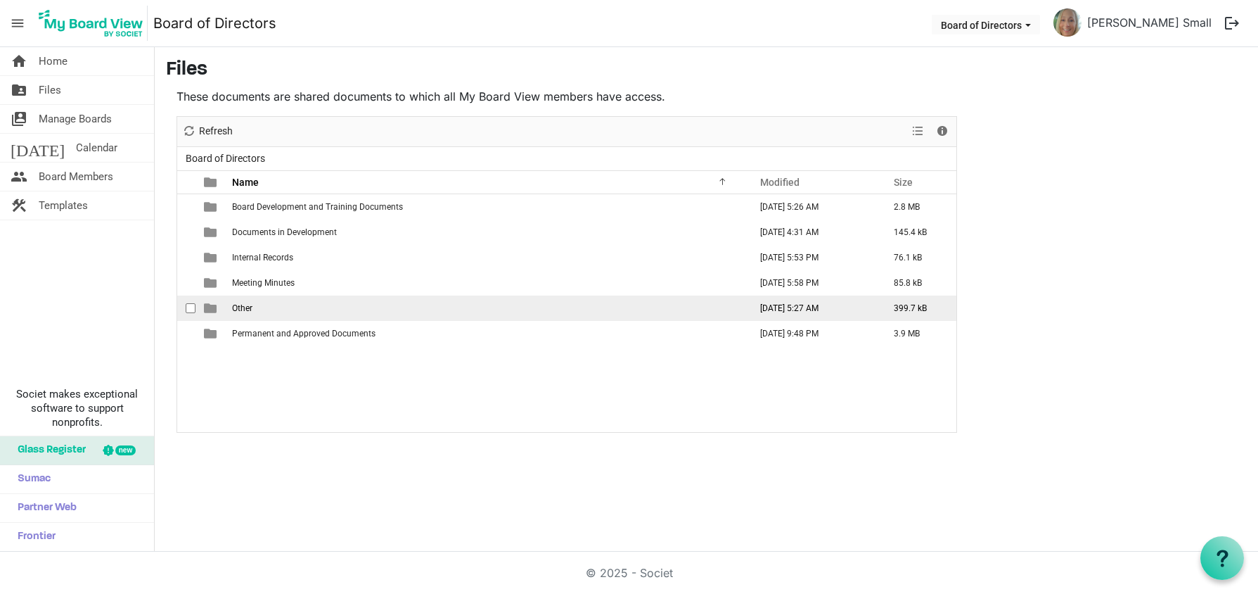
click at [210, 309] on span "is template cell column header type" at bounding box center [210, 308] width 13 height 13
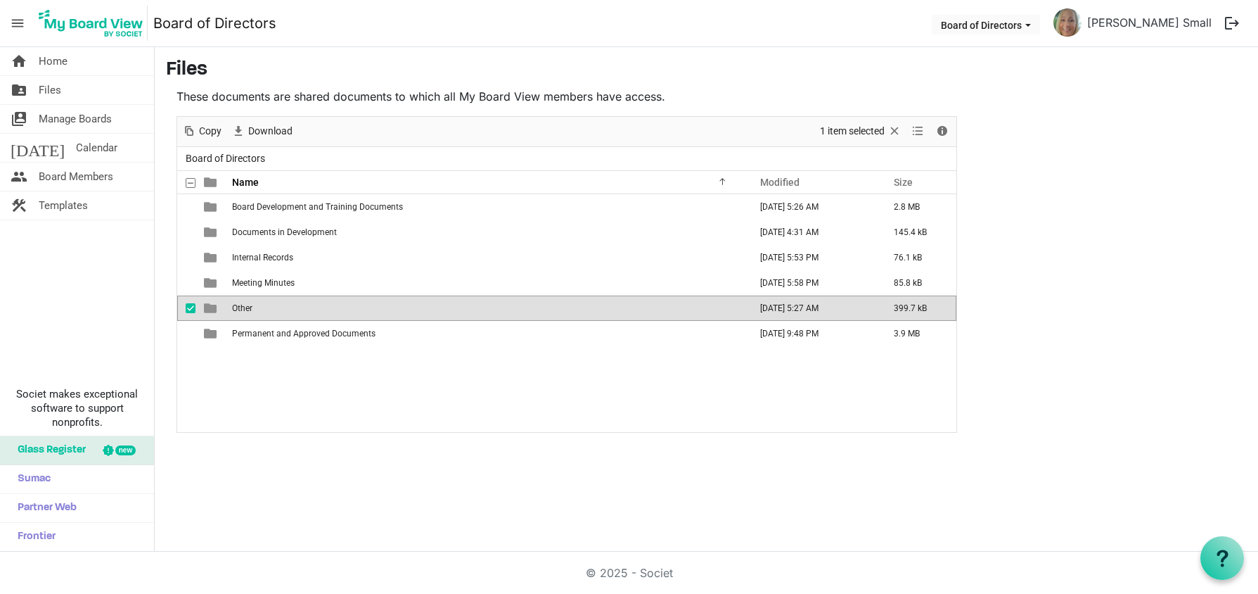
click at [210, 309] on span "is template cell column header type" at bounding box center [210, 308] width 13 height 13
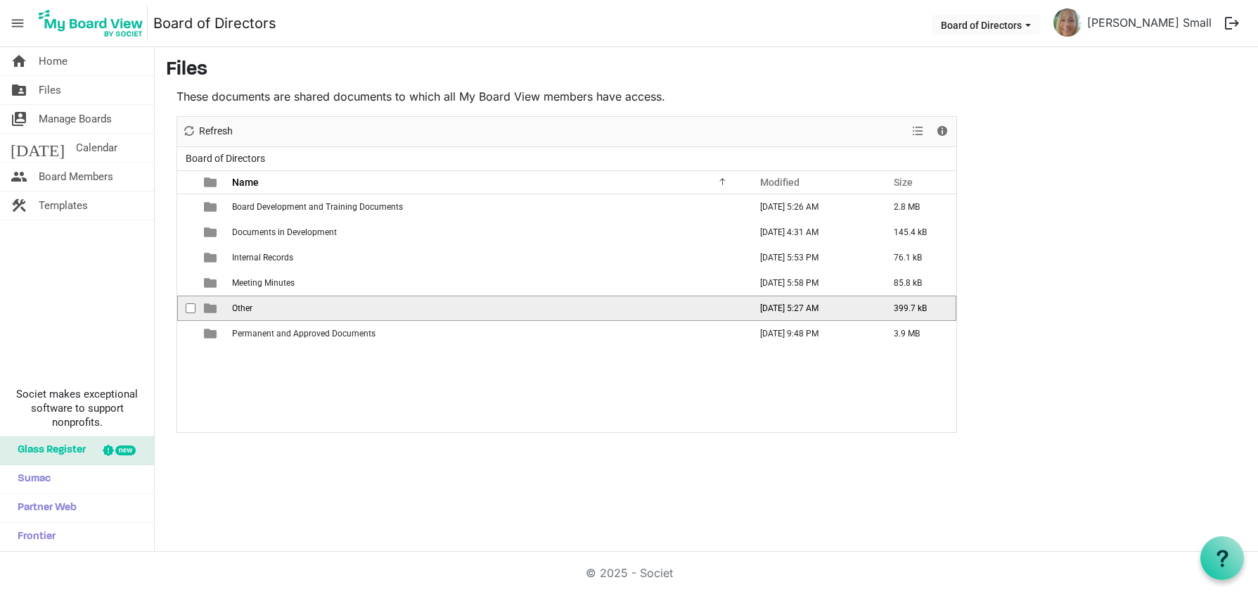
click at [210, 309] on span "is template cell column header type" at bounding box center [210, 308] width 13 height 13
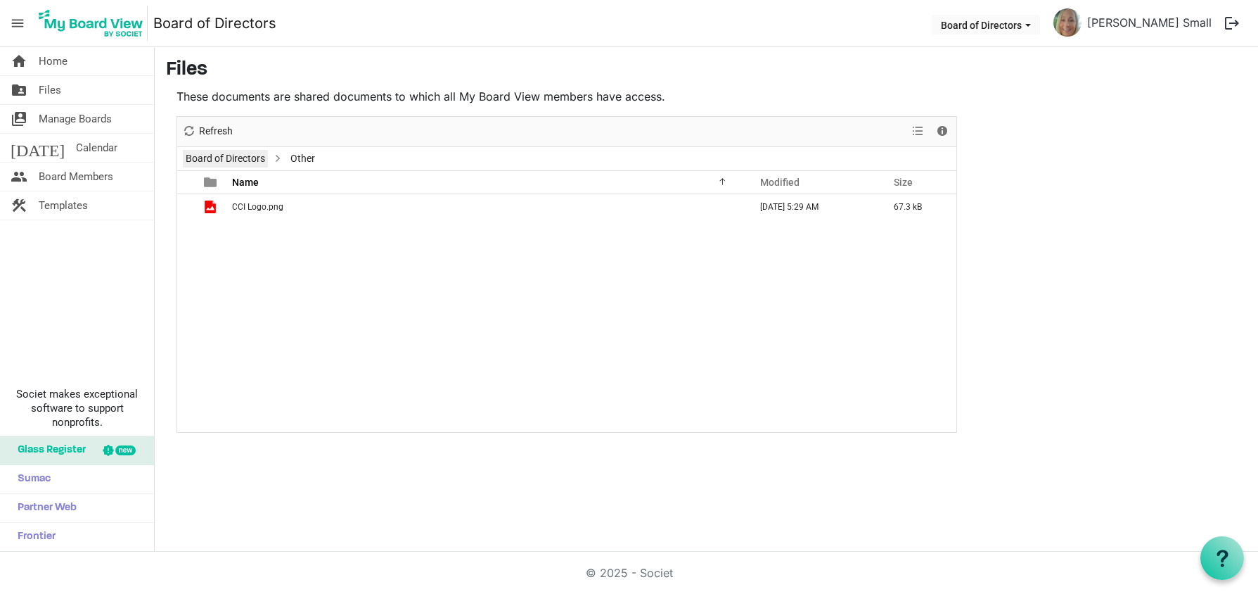
click at [239, 159] on link "Board of Directors" at bounding box center [225, 159] width 85 height 18
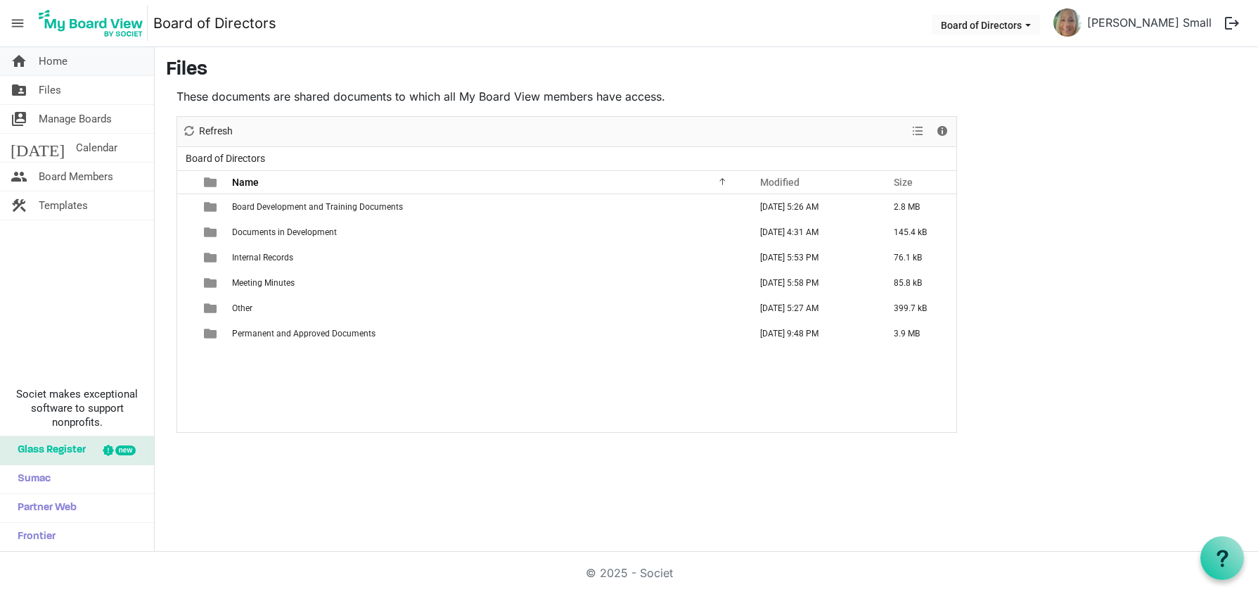
click at [58, 63] on span "Home" at bounding box center [53, 61] width 29 height 28
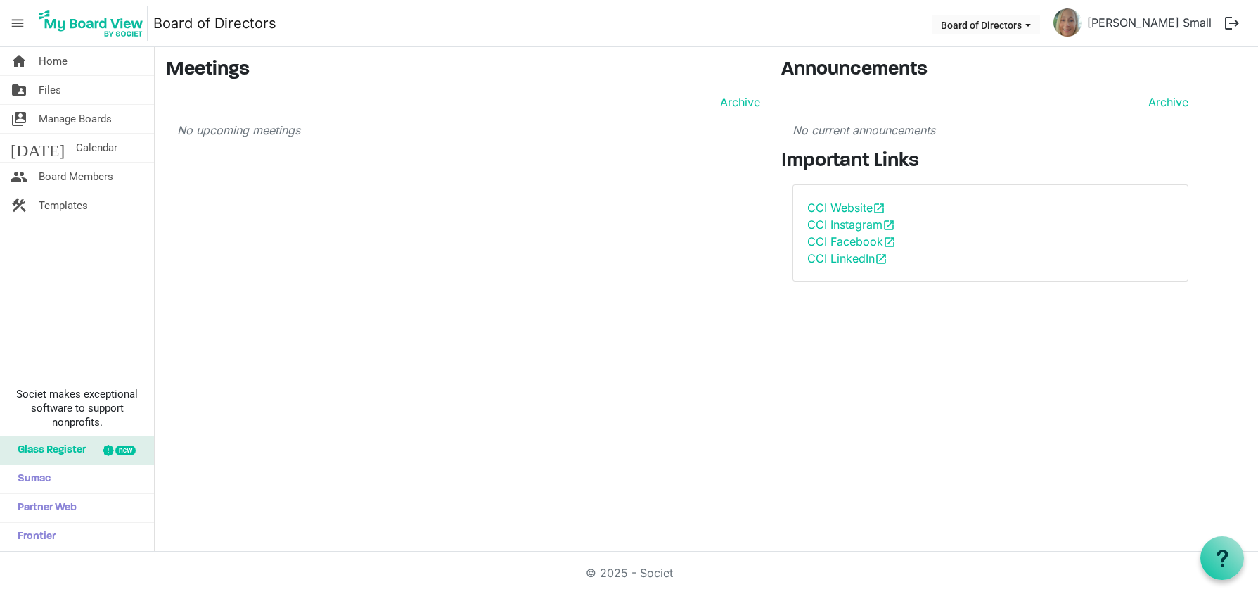
click at [1232, 23] on button "logout" at bounding box center [1233, 23] width 30 height 30
